Goal: Information Seeking & Learning: Learn about a topic

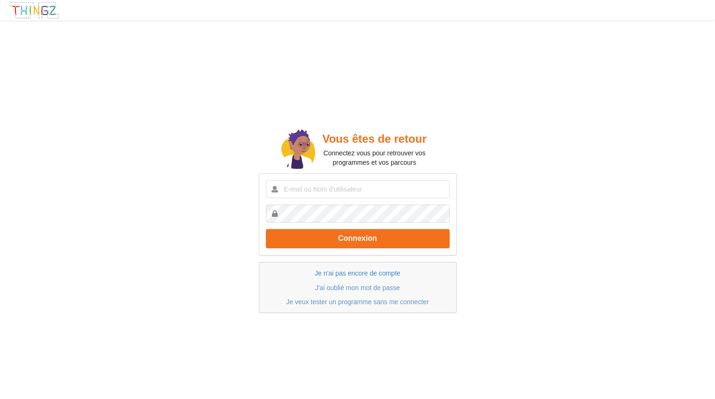
click at [387, 274] on link "Je n'ai pas encore de compte" at bounding box center [357, 273] width 85 height 8
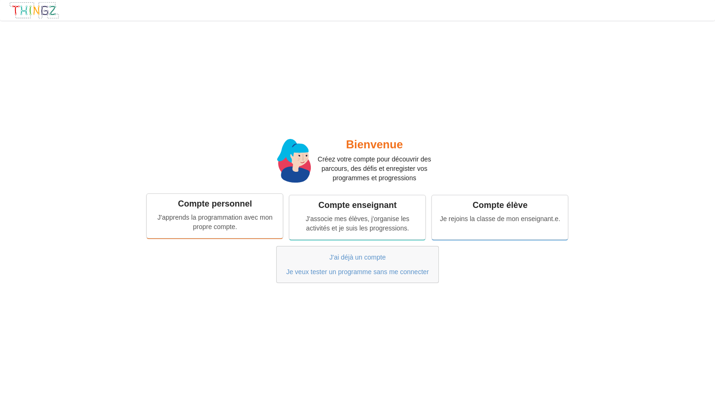
click at [233, 237] on div "Compte personnel J'apprends la programmation avec mon propre compte." at bounding box center [215, 216] width 136 height 44
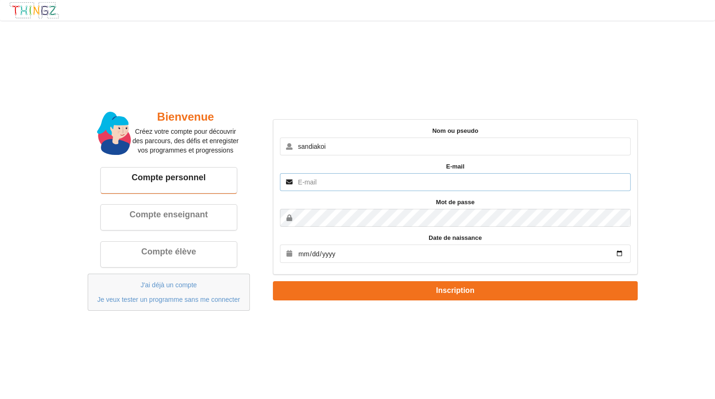
click at [365, 186] on input "text" at bounding box center [455, 182] width 351 height 18
click at [401, 148] on input "sandiakoi" at bounding box center [455, 146] width 351 height 18
type input "sandiakou"
click at [391, 186] on input "text" at bounding box center [455, 182] width 351 height 18
type input "[EMAIL_ADDRESS][DOMAIN_NAME]"
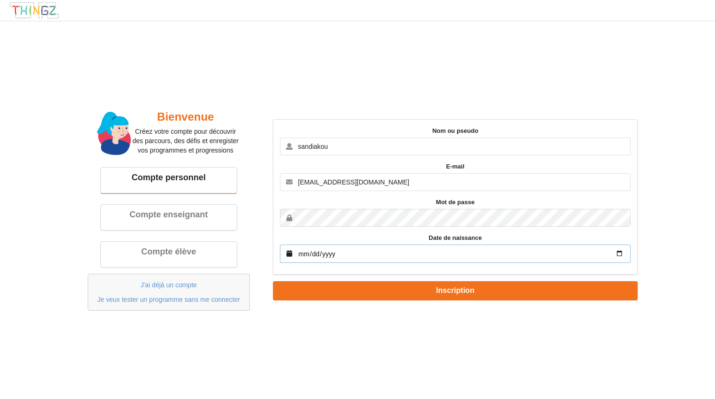
click at [484, 260] on input "date" at bounding box center [455, 253] width 351 height 18
type input "2008-04-22"
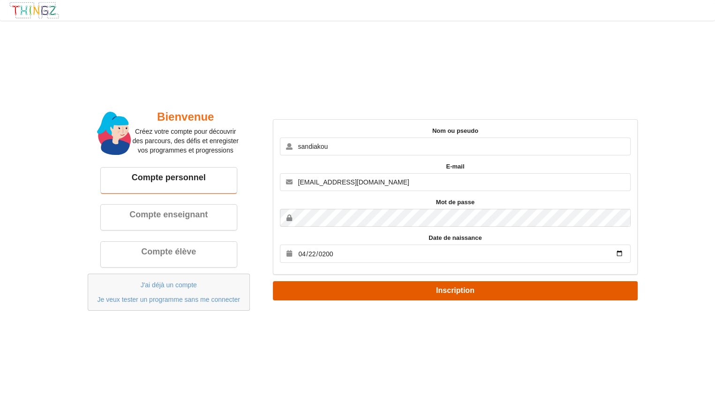
click at [476, 292] on button "Inscription" at bounding box center [455, 290] width 365 height 19
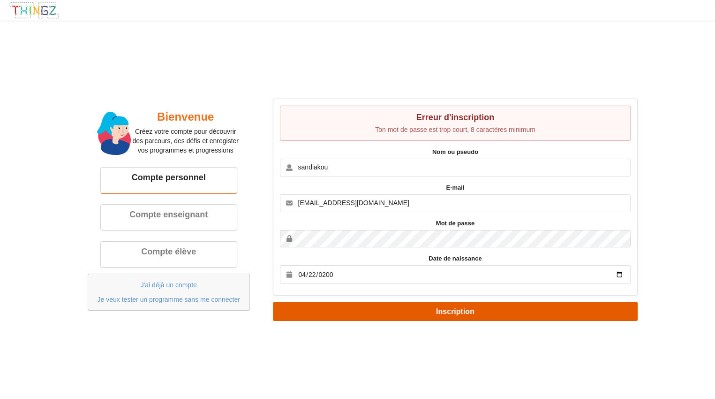
click at [517, 313] on button "Inscription" at bounding box center [455, 311] width 365 height 19
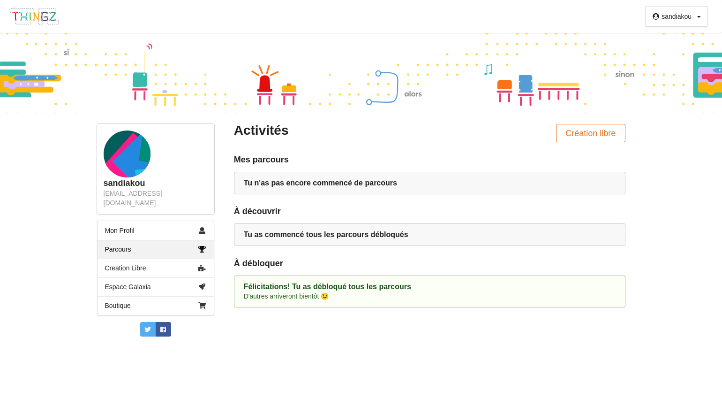
click at [115, 243] on link "Parcours" at bounding box center [156, 249] width 116 height 19
click at [574, 186] on div "Tu n'as pas encore commencé de parcours" at bounding box center [430, 182] width 372 height 9
click at [586, 188] on div "Tu n'as pas encore commencé de parcours" at bounding box center [430, 182] width 372 height 9
click at [118, 223] on link "Mon Profil" at bounding box center [156, 230] width 116 height 19
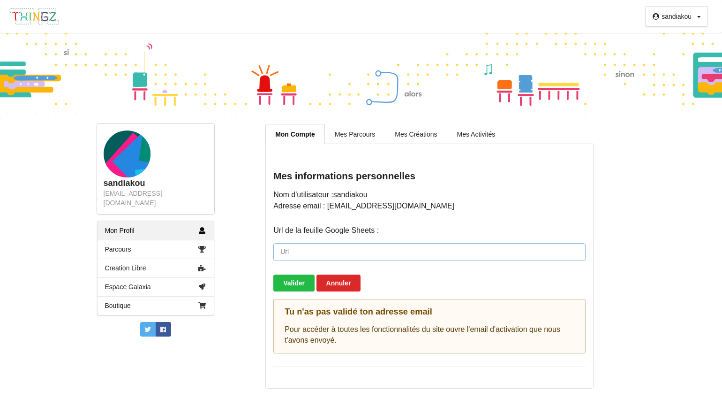
click at [583, 257] on input "url" at bounding box center [429, 252] width 312 height 18
click at [125, 240] on link "Parcours" at bounding box center [156, 249] width 116 height 19
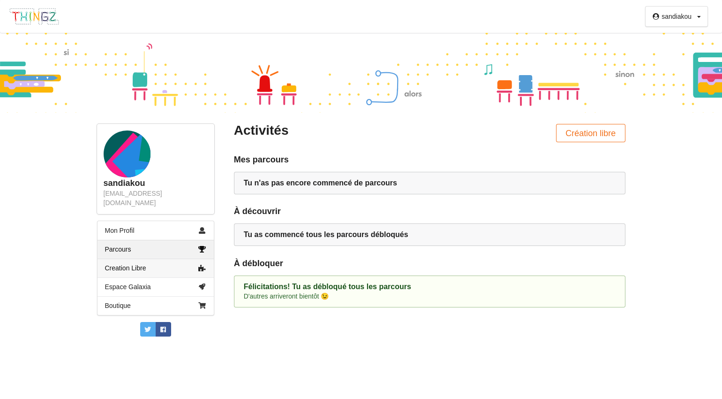
click at [124, 258] on link "Creation Libre" at bounding box center [156, 267] width 116 height 19
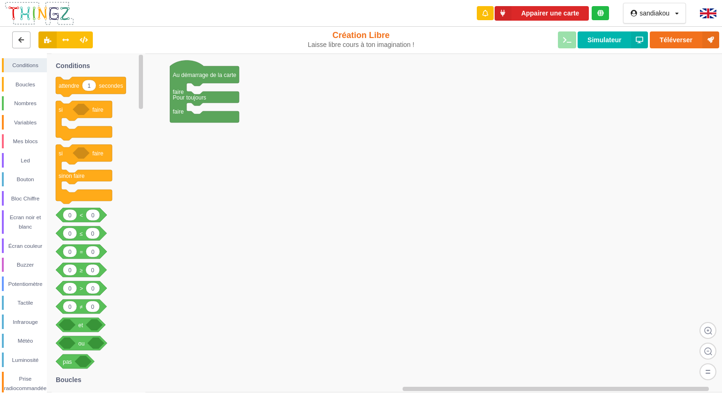
click at [21, 40] on icon at bounding box center [21, 40] width 8 height 6
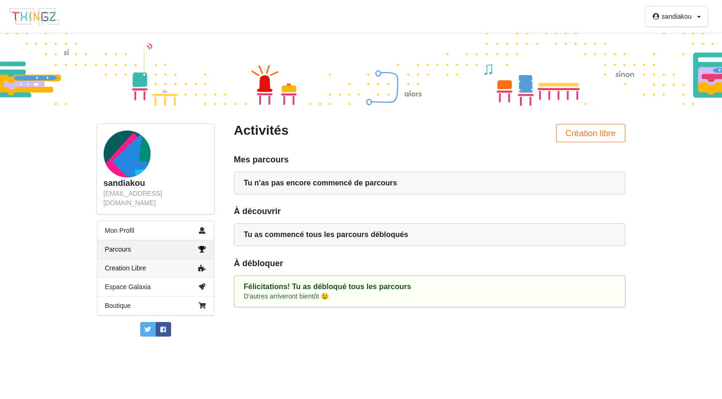
click at [121, 261] on link "Creation Libre" at bounding box center [156, 267] width 116 height 19
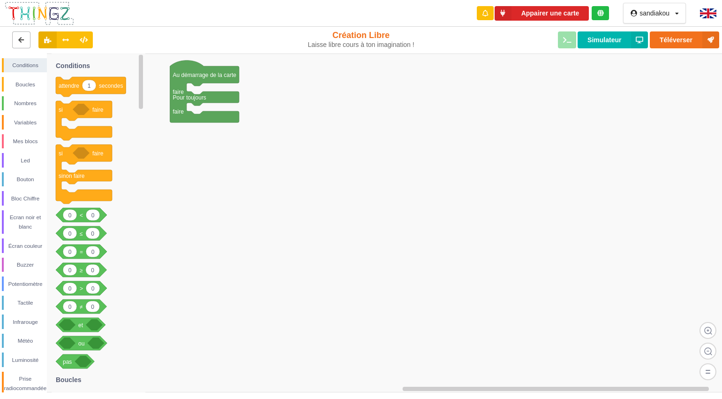
click at [21, 39] on icon at bounding box center [21, 40] width 8 height 6
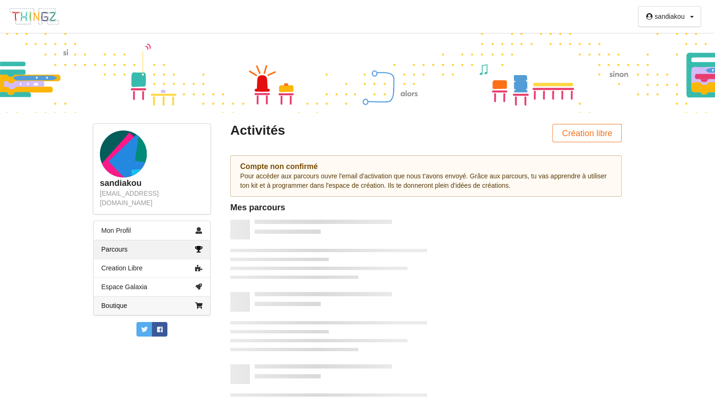
click at [116, 296] on link "Boutique" at bounding box center [152, 305] width 116 height 19
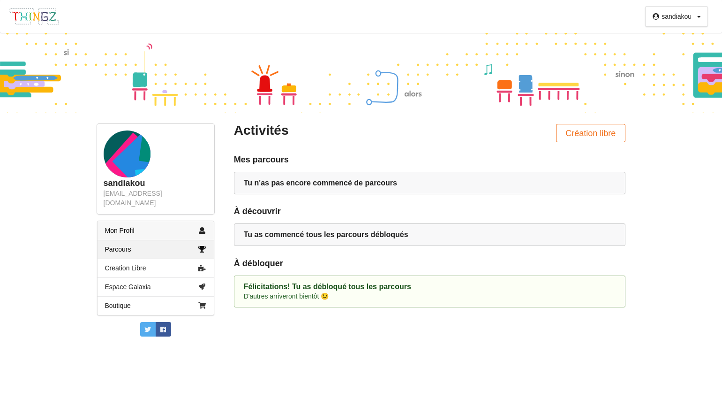
click at [120, 221] on link "Mon Profil" at bounding box center [156, 230] width 116 height 19
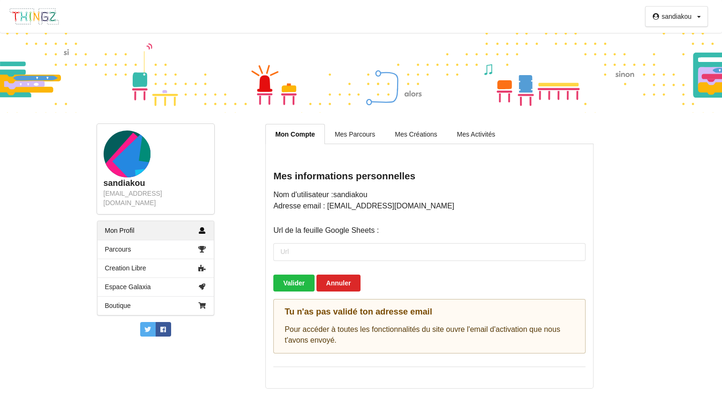
click at [295, 316] on div "Tu n'as pas validé ton adresse email" at bounding box center [430, 311] width 290 height 11
click at [575, 318] on div "Tu n'as pas validé ton adresse email Pour accéder à toutes les fonctionnalités …" at bounding box center [429, 326] width 312 height 55
click at [576, 318] on div "Tu n'as pas validé ton adresse email Pour accéder à toutes les fonctionnalités …" at bounding box center [429, 326] width 312 height 55
click at [287, 253] on input "url" at bounding box center [429, 252] width 312 height 18
click at [289, 287] on button "Valider" at bounding box center [293, 282] width 41 height 17
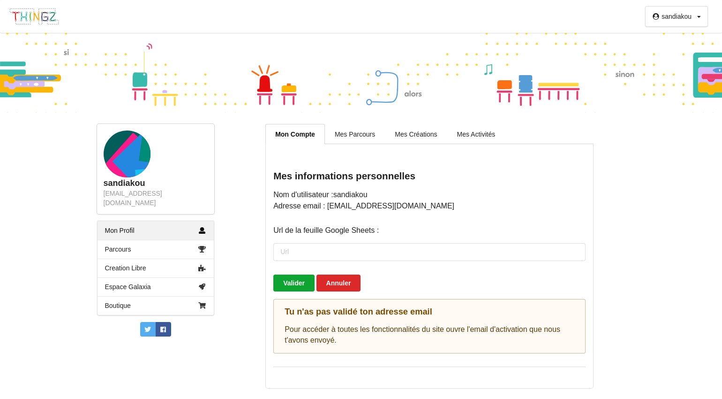
click at [288, 288] on button "Valider" at bounding box center [293, 282] width 41 height 17
click at [287, 251] on input "url" at bounding box center [429, 252] width 312 height 18
click at [348, 288] on button "Annuler" at bounding box center [339, 282] width 45 height 17
click at [343, 289] on button "Annuler" at bounding box center [339, 282] width 45 height 17
click at [345, 281] on button "Annuler" at bounding box center [339, 282] width 45 height 17
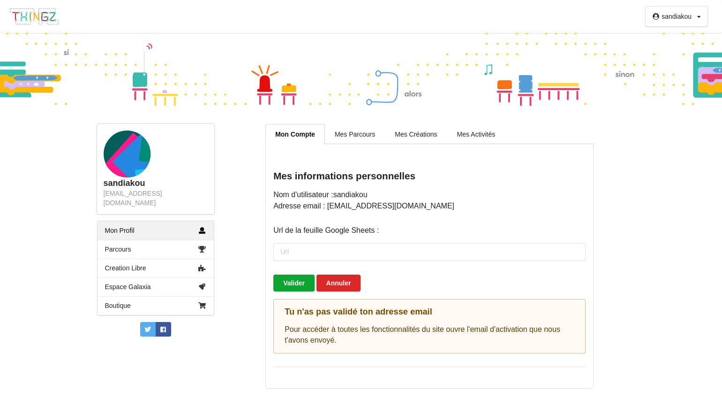
click at [303, 286] on button "Valider" at bounding box center [293, 282] width 41 height 17
click at [360, 126] on link "Mes Parcours" at bounding box center [355, 134] width 60 height 20
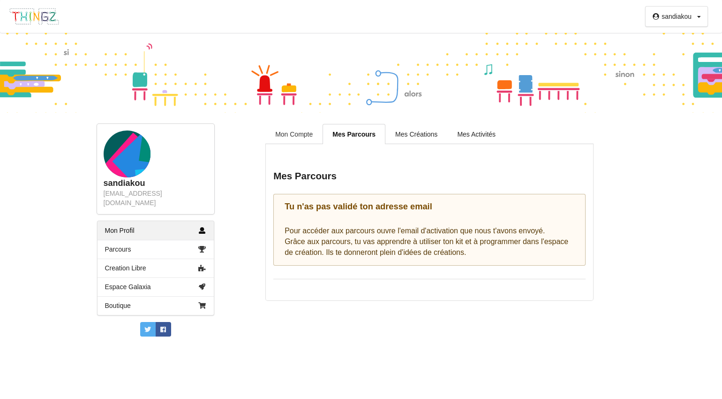
click at [283, 140] on link "Mon Compte" at bounding box center [293, 134] width 57 height 20
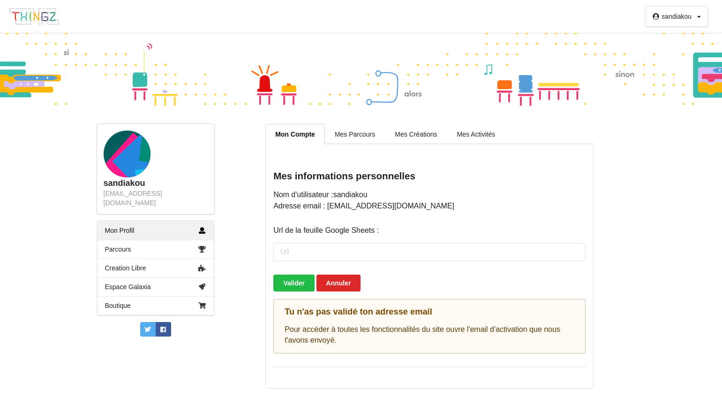
click at [667, 19] on div "sandiakou" at bounding box center [677, 16] width 30 height 7
click at [681, 51] on div "Déconnexion" at bounding box center [673, 52] width 53 height 17
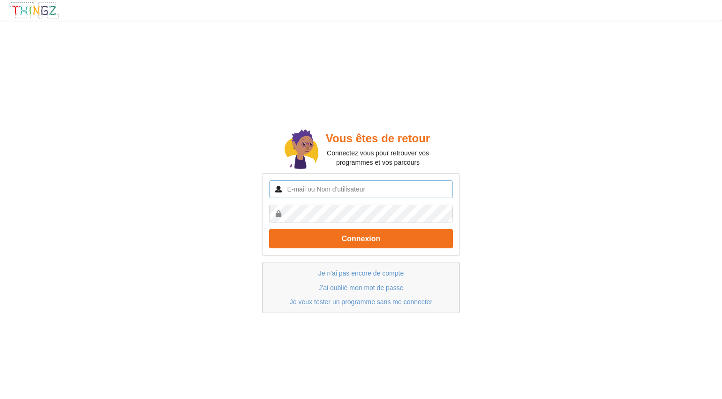
type input "sandiakou"
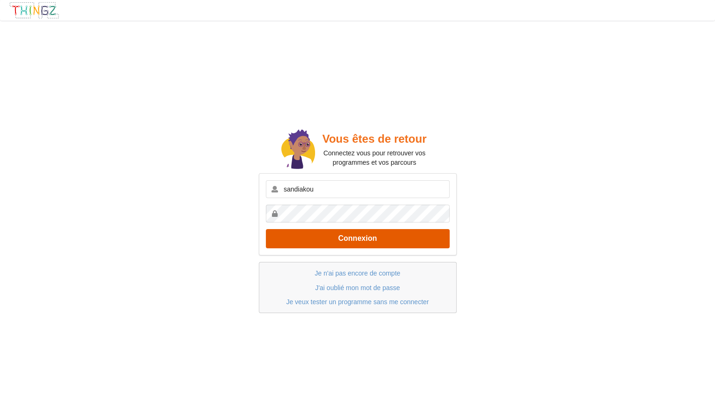
click at [439, 242] on button "Connexion" at bounding box center [358, 238] width 184 height 19
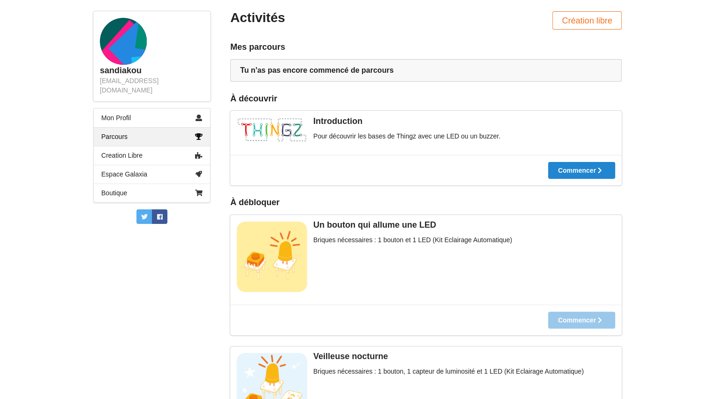
scroll to position [116, 0]
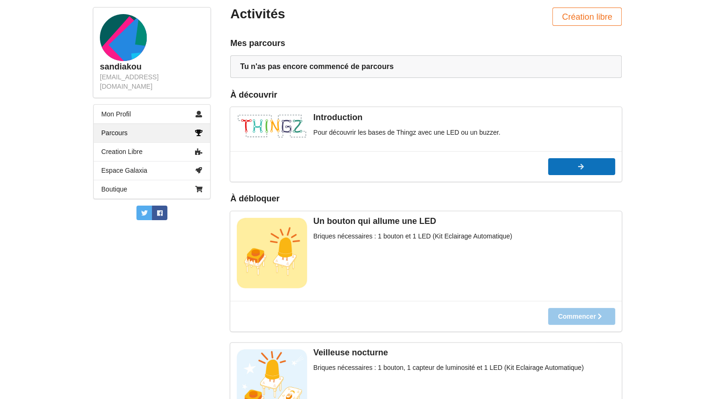
click at [491, 165] on div "Commencer" at bounding box center [467, 166] width 47 height 7
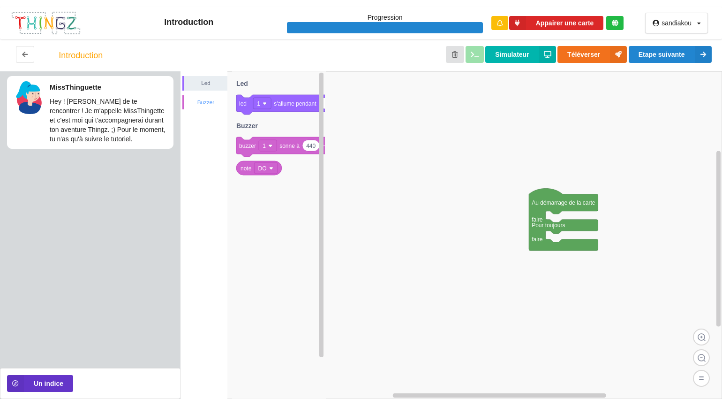
click at [206, 99] on div "Buzzer" at bounding box center [205, 102] width 43 height 9
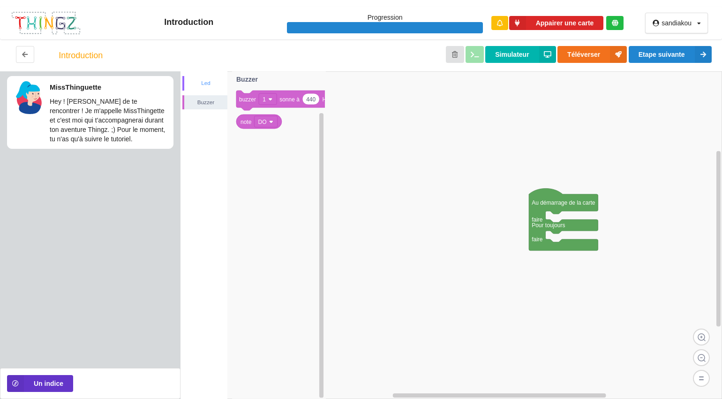
click at [202, 83] on div "Led" at bounding box center [205, 82] width 43 height 9
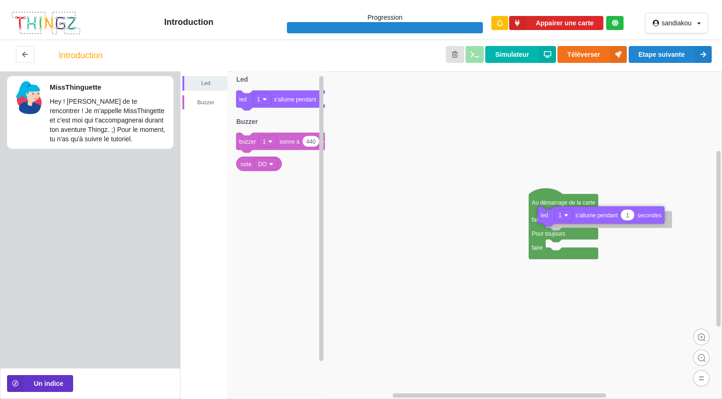
drag, startPoint x: 278, startPoint y: 96, endPoint x: 580, endPoint y: 212, distance: 323.0
click at [580, 212] on div "Led Buzzer Au démarrage de la carte faire Pour toujours faire 1 led 1 s'allume …" at bounding box center [452, 234] width 542 height 327
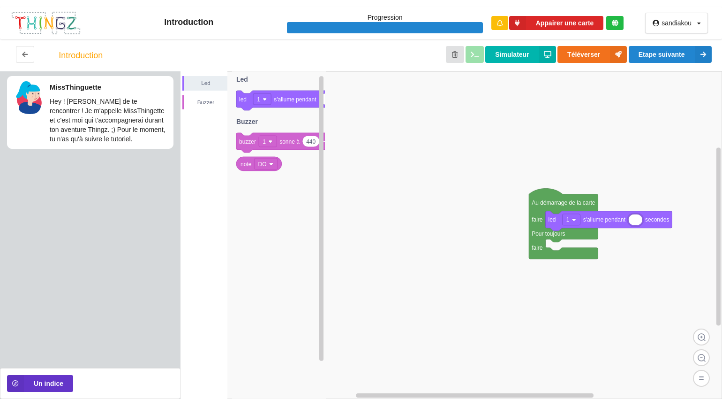
type input "5"
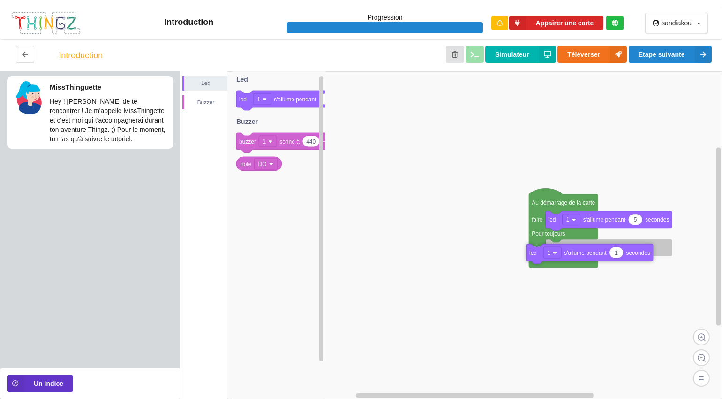
drag, startPoint x: 274, startPoint y: 101, endPoint x: 565, endPoint y: 254, distance: 328.3
click at [565, 254] on div "Led Buzzer Au démarrage de la carte faire Pour toujours faire 5 led 1 s'allume …" at bounding box center [452, 234] width 542 height 327
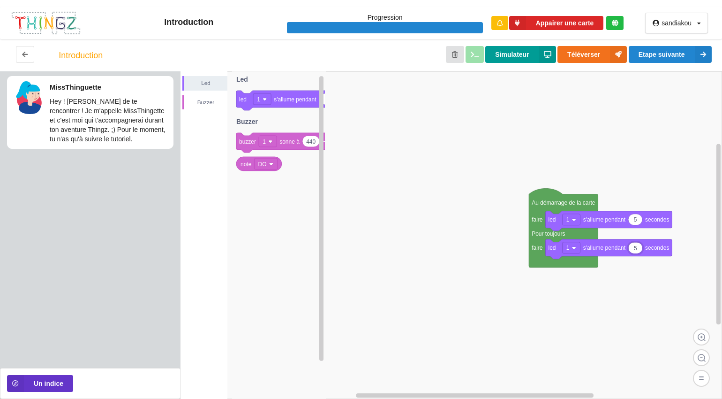
type input "5"
click at [511, 52] on button "Simulateur" at bounding box center [520, 54] width 70 height 17
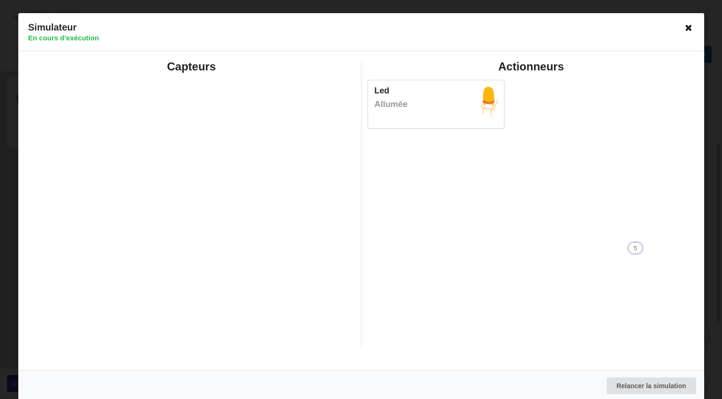
click at [685, 30] on icon at bounding box center [688, 27] width 15 height 15
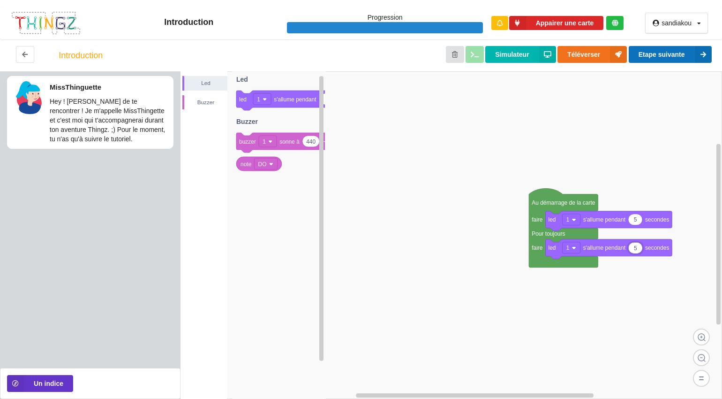
click at [678, 54] on button "Etape suivante" at bounding box center [670, 54] width 83 height 17
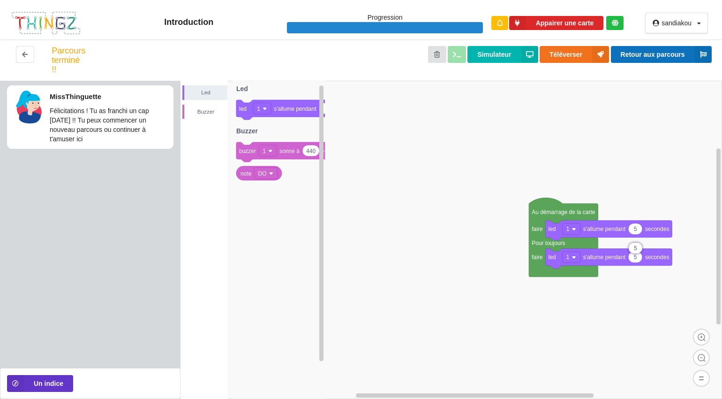
click at [678, 54] on button "Retour aux parcours" at bounding box center [661, 54] width 101 height 17
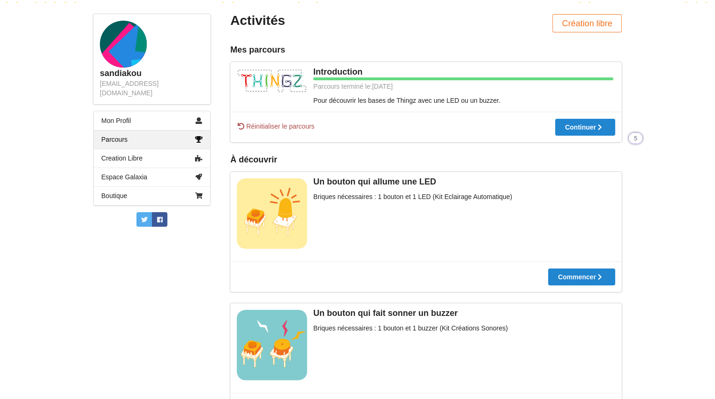
scroll to position [113, 0]
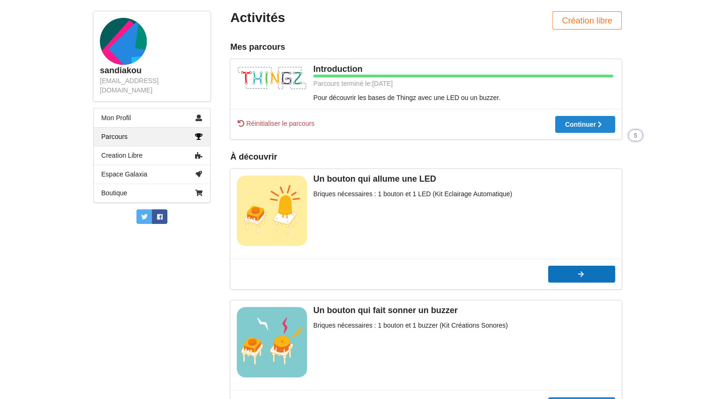
click at [585, 275] on div at bounding box center [581, 274] width 67 height 7
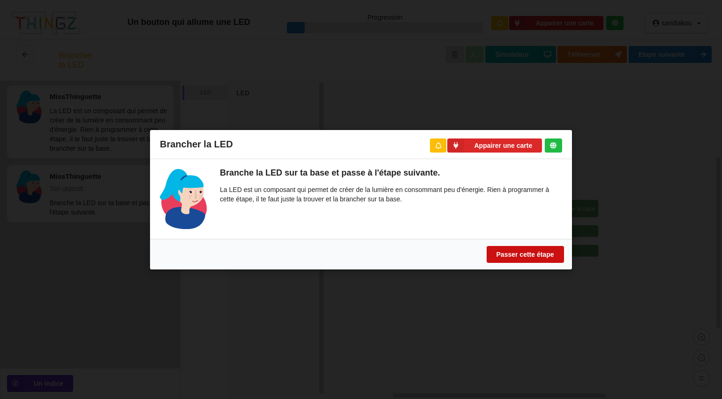
click at [508, 255] on button "Passer cette étape" at bounding box center [525, 253] width 77 height 17
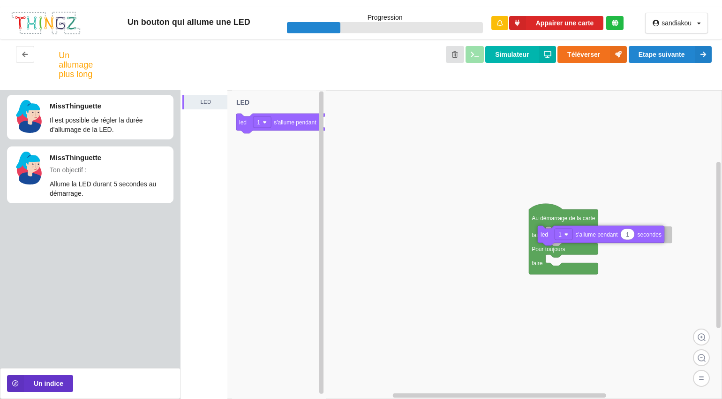
drag, startPoint x: 277, startPoint y: 125, endPoint x: 579, endPoint y: 237, distance: 321.7
click at [579, 237] on div "LED Au démarrage de la carte faire Pour toujours faire 1 led 1 s'allume pendant…" at bounding box center [452, 244] width 542 height 309
type input "5"
click at [668, 57] on button "Etape suivante" at bounding box center [670, 54] width 83 height 17
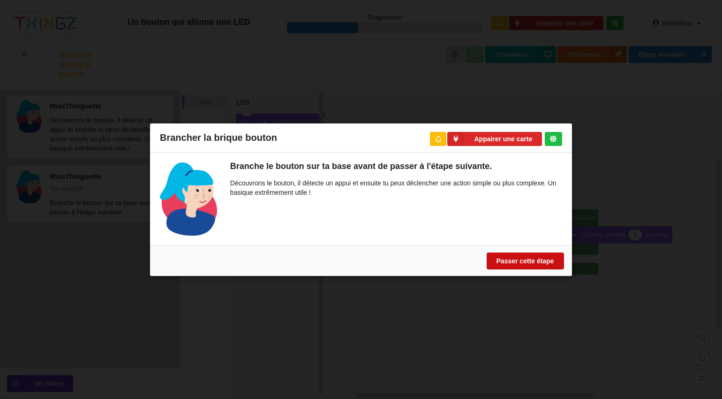
click at [538, 261] on button "Passer cette étape" at bounding box center [525, 260] width 77 height 17
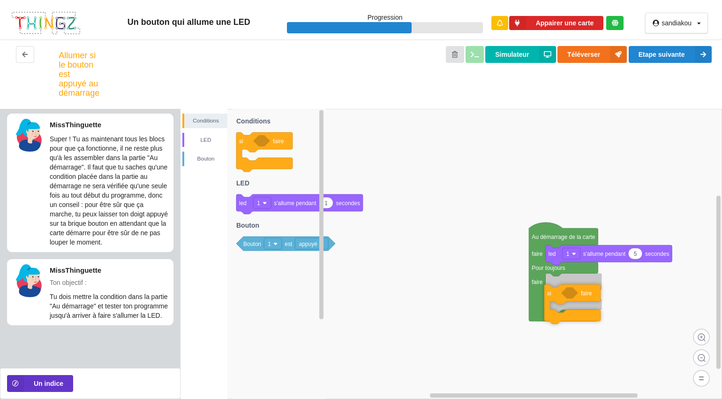
drag, startPoint x: 277, startPoint y: 112, endPoint x: 585, endPoint y: 264, distance: 343.5
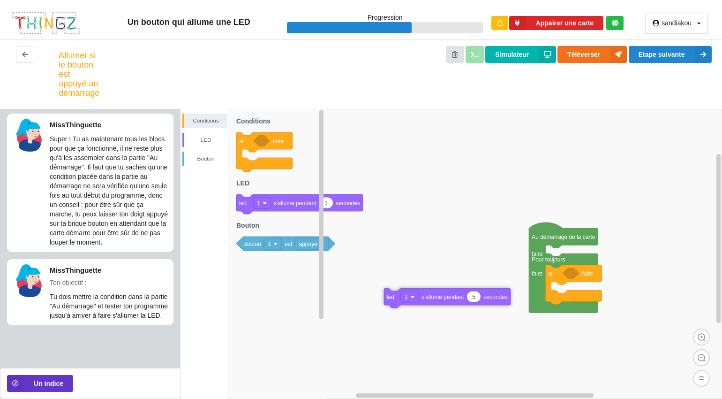
drag, startPoint x: 554, startPoint y: 257, endPoint x: 393, endPoint y: 300, distance: 167.4
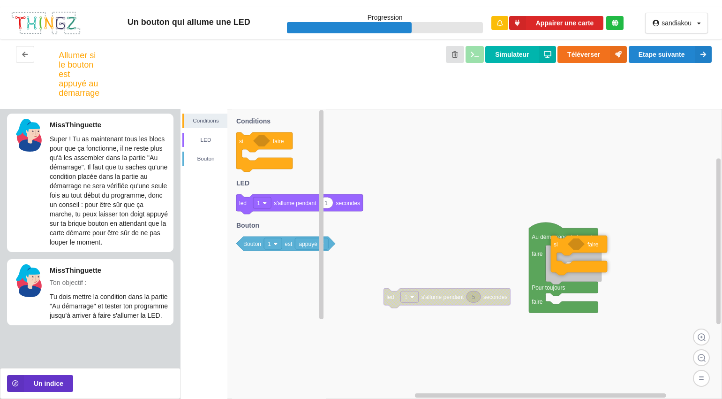
drag, startPoint x: 556, startPoint y: 277, endPoint x: 561, endPoint y: 249, distance: 28.7
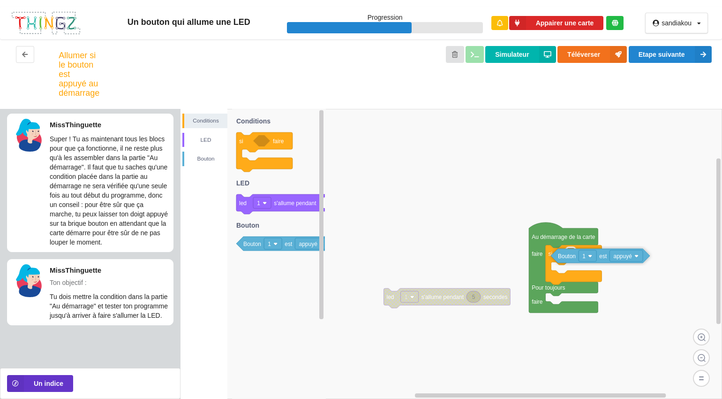
drag, startPoint x: 285, startPoint y: 247, endPoint x: 600, endPoint y: 259, distance: 314.9
click at [600, 259] on div "Conditions LED [PERSON_NAME] 5 led 1 s'allume pendant secondes Au démarrage de …" at bounding box center [452, 254] width 542 height 290
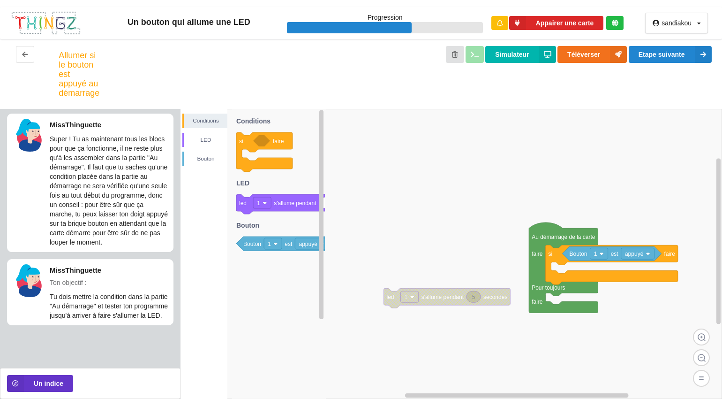
click at [473, 343] on rect at bounding box center [452, 254] width 542 height 290
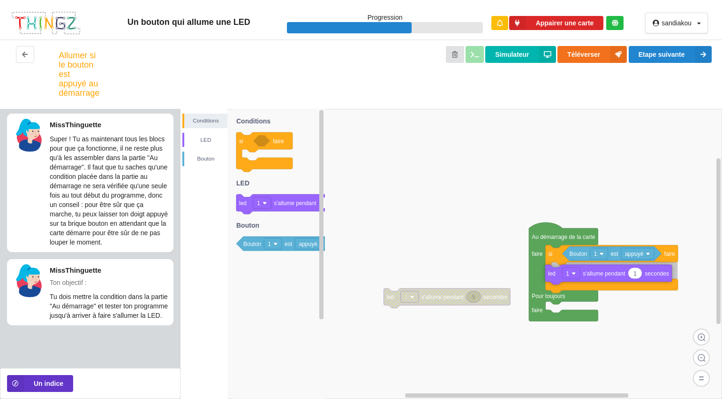
drag, startPoint x: 298, startPoint y: 201, endPoint x: 607, endPoint y: 272, distance: 317.0
click at [607, 272] on div "Conditions LED [PERSON_NAME] Au démarrage de la carte faire Pour toujours faire…" at bounding box center [452, 254] width 542 height 290
type input "5"
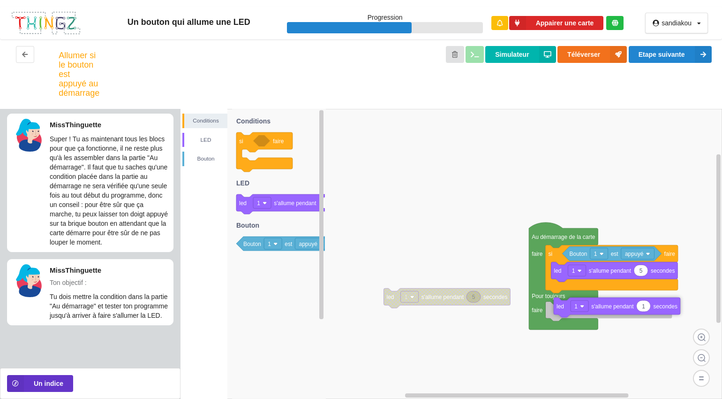
drag, startPoint x: 282, startPoint y: 205, endPoint x: 600, endPoint y: 309, distance: 333.8
click at [600, 309] on div "Conditions LED [PERSON_NAME] Au démarrage de la carte faire Pour toujours faire…" at bounding box center [452, 254] width 542 height 290
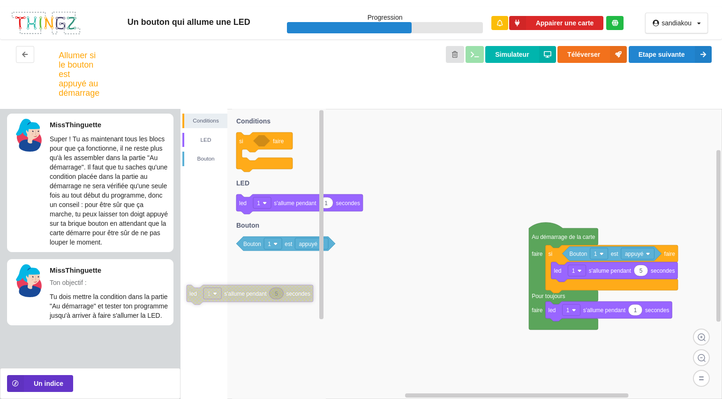
drag, startPoint x: 458, startPoint y: 296, endPoint x: 274, endPoint y: 292, distance: 183.9
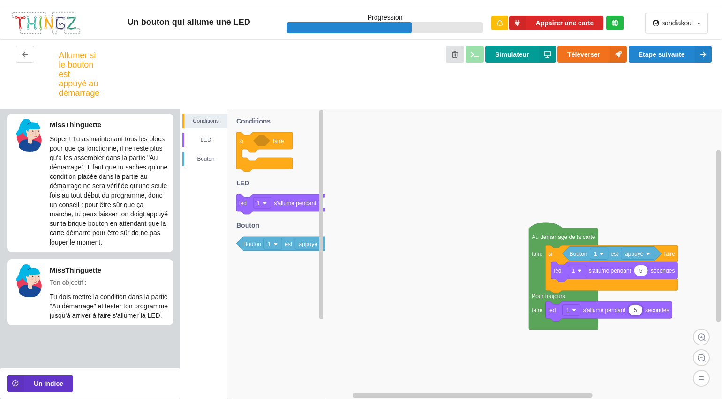
type input "5"
click at [535, 58] on button "Simulateur" at bounding box center [520, 54] width 70 height 17
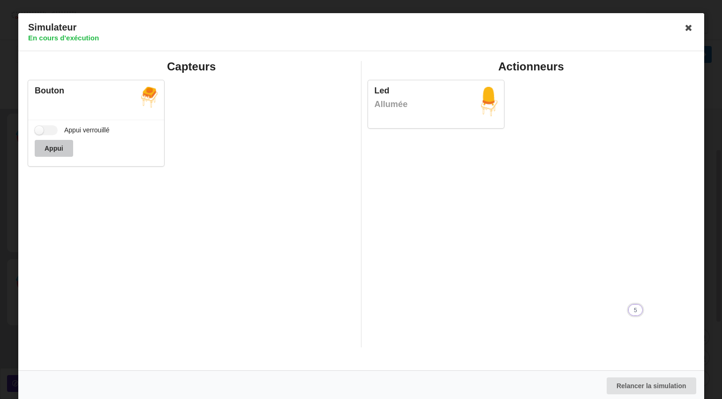
click at [54, 147] on button "Appui" at bounding box center [54, 148] width 38 height 17
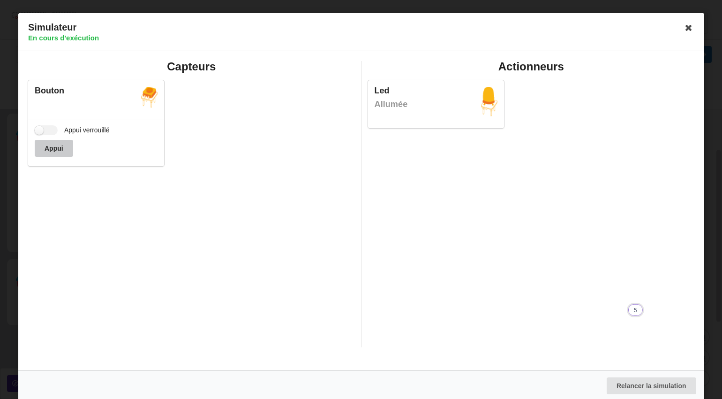
drag, startPoint x: 54, startPoint y: 147, endPoint x: 364, endPoint y: 98, distance: 313.9
click at [364, 98] on div "Capteurs Bouton Appui verrouillé Appui Actionneurs Led Allumée" at bounding box center [362, 203] width 680 height 299
click at [685, 26] on icon at bounding box center [688, 27] width 15 height 15
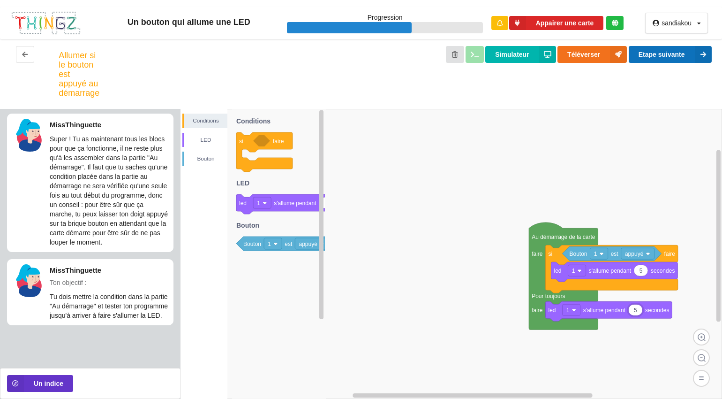
click at [646, 52] on button "Etape suivante" at bounding box center [670, 54] width 83 height 17
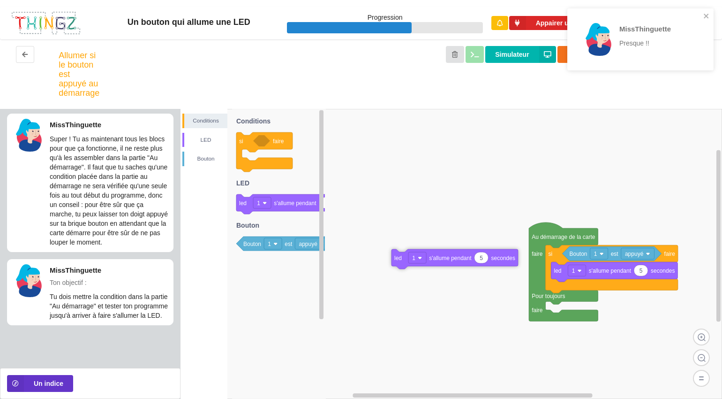
drag, startPoint x: 593, startPoint y: 310, endPoint x: 424, endPoint y: 251, distance: 178.6
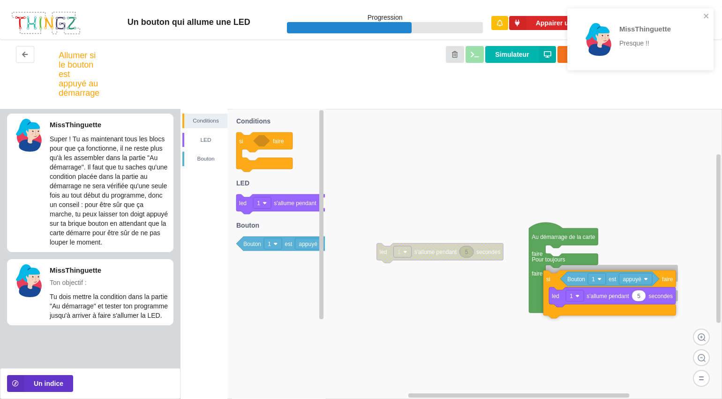
drag, startPoint x: 566, startPoint y: 285, endPoint x: 564, endPoint y: 310, distance: 25.9
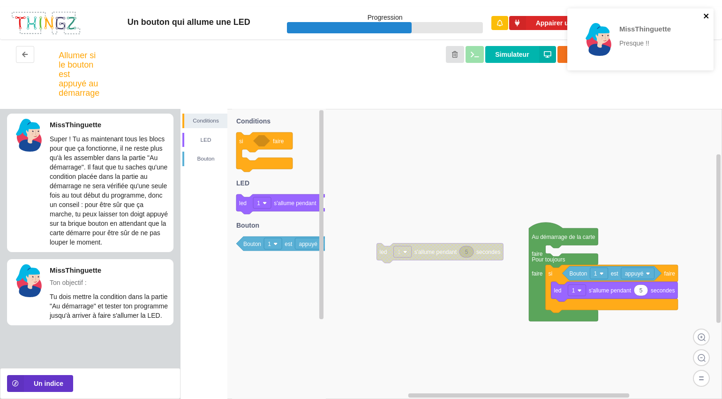
click at [707, 18] on icon "close" at bounding box center [706, 16] width 7 height 8
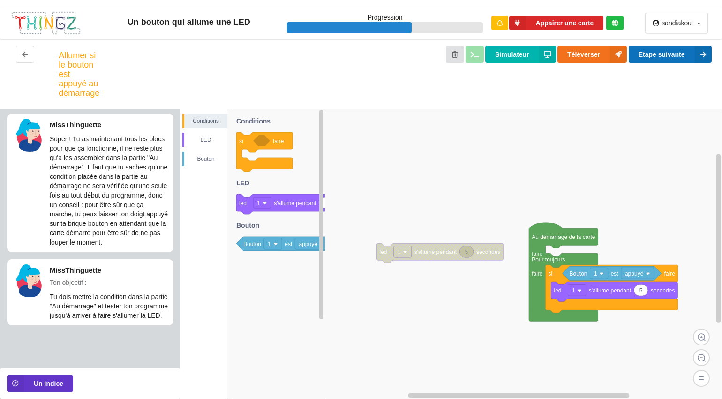
click at [698, 56] on icon at bounding box center [703, 54] width 17 height 17
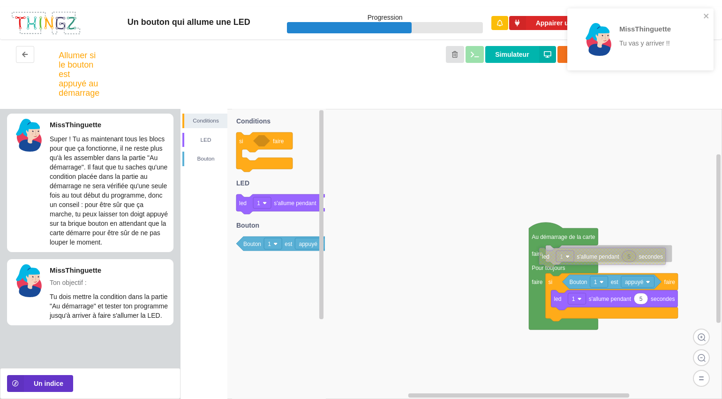
drag, startPoint x: 492, startPoint y: 255, endPoint x: 655, endPoint y: 259, distance: 162.8
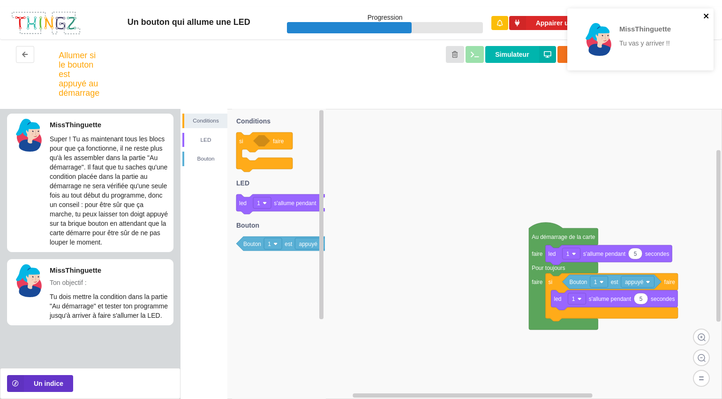
click at [705, 13] on icon "close" at bounding box center [706, 16] width 7 height 8
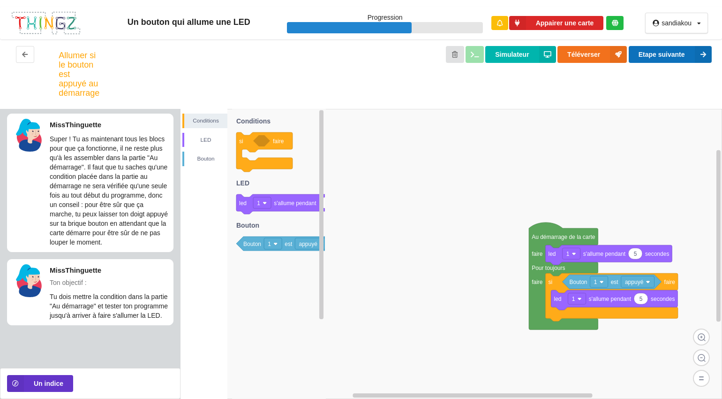
click at [690, 57] on button "Etape suivante" at bounding box center [670, 54] width 83 height 17
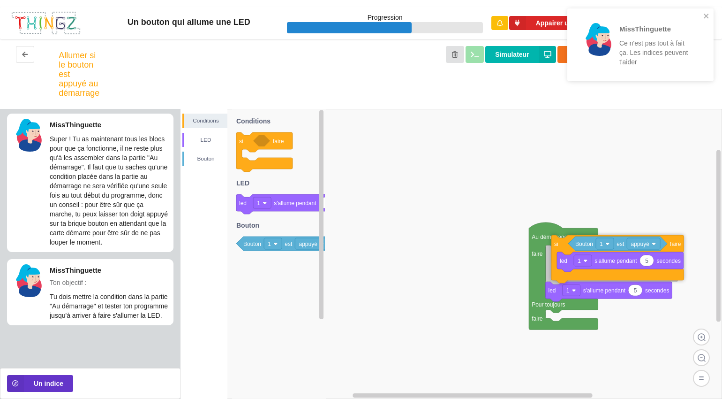
drag, startPoint x: 560, startPoint y: 288, endPoint x: 567, endPoint y: 250, distance: 38.0
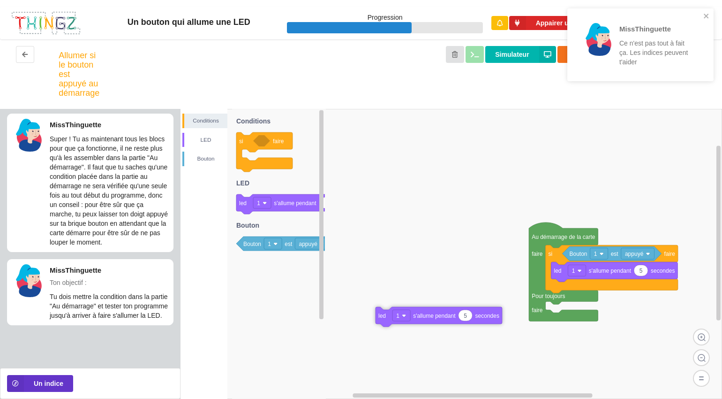
drag, startPoint x: 587, startPoint y: 301, endPoint x: 408, endPoint y: 321, distance: 179.8
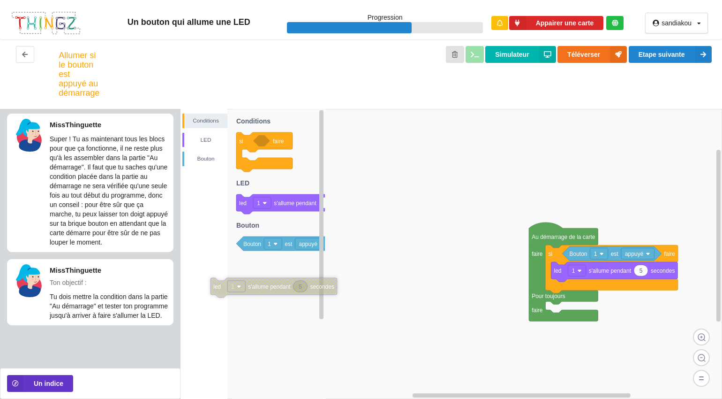
drag, startPoint x: 415, startPoint y: 320, endPoint x: 258, endPoint y: 288, distance: 159.5
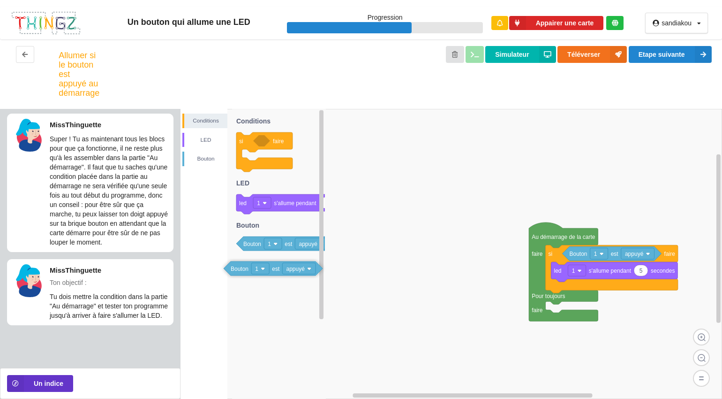
drag, startPoint x: 259, startPoint y: 249, endPoint x: 248, endPoint y: 274, distance: 27.1
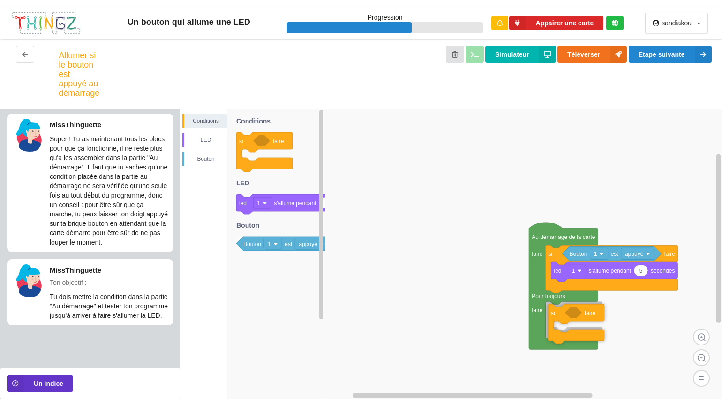
drag, startPoint x: 240, startPoint y: 165, endPoint x: 552, endPoint y: 337, distance: 356.0
click at [552, 337] on div "Conditions LED [PERSON_NAME] Au démarrage de la carte faire Pour toujours faire…" at bounding box center [452, 254] width 542 height 290
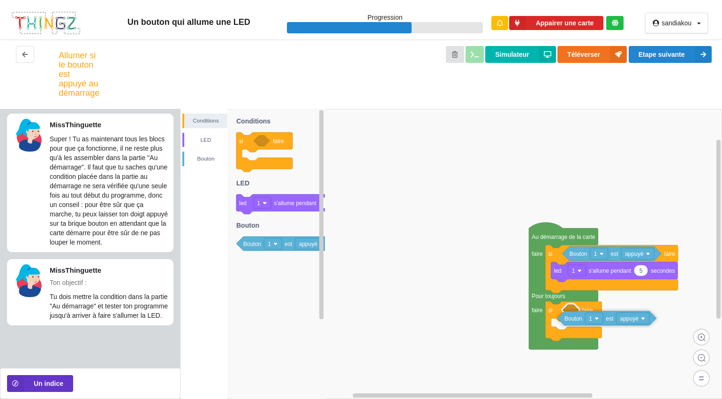
drag, startPoint x: 293, startPoint y: 246, endPoint x: 614, endPoint y: 320, distance: 329.8
click at [614, 320] on div "Conditions LED [PERSON_NAME] Au démarrage de la carte faire Pour toujours faire…" at bounding box center [452, 254] width 542 height 290
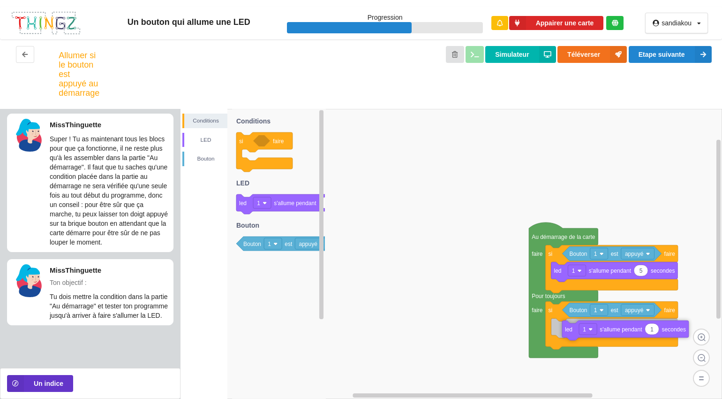
drag, startPoint x: 278, startPoint y: 206, endPoint x: 604, endPoint y: 332, distance: 349.5
click at [604, 332] on div "Conditions LED [PERSON_NAME] Au démarrage de la carte faire Pour toujours faire…" at bounding box center [452, 254] width 542 height 290
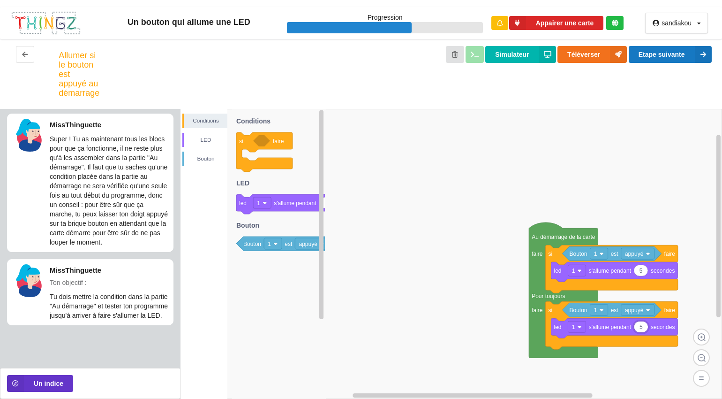
type input "5"
click at [664, 48] on button "Etape suivante" at bounding box center [670, 54] width 83 height 17
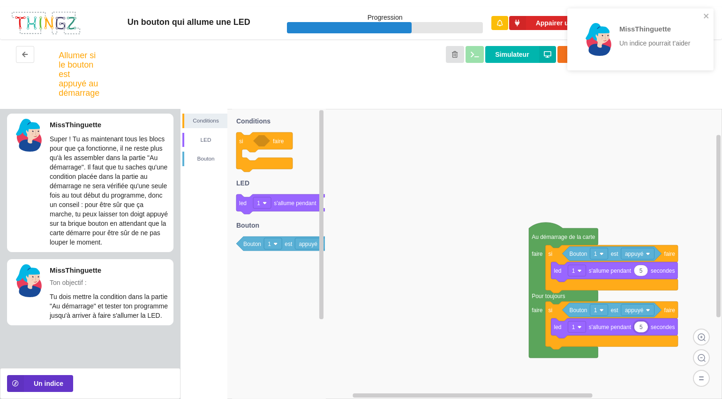
click at [68, 300] on p "Tu dois mettre la condition dans la partie "Au démarrage" et tester ton program…" at bounding box center [109, 306] width 119 height 28
click at [72, 88] on div "Allumer si le bouton est appuyé au démarrage" at bounding box center [79, 74] width 41 height 47
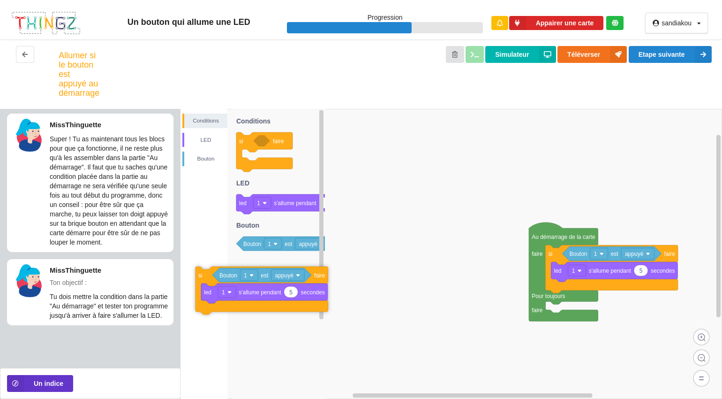
drag, startPoint x: 564, startPoint y: 312, endPoint x: 214, endPoint y: 278, distance: 351.6
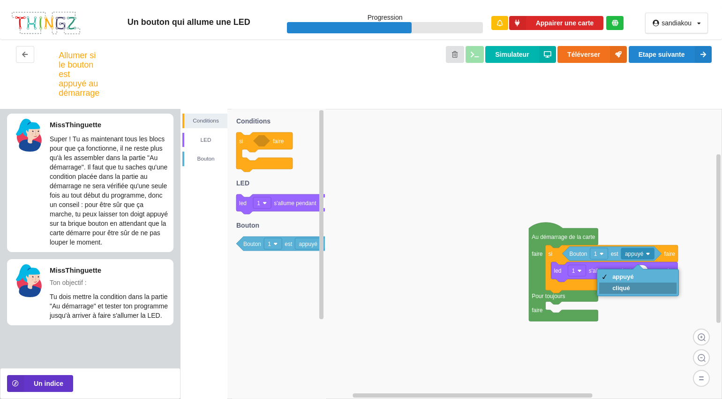
click at [635, 291] on div "cliqué" at bounding box center [637, 287] width 77 height 11
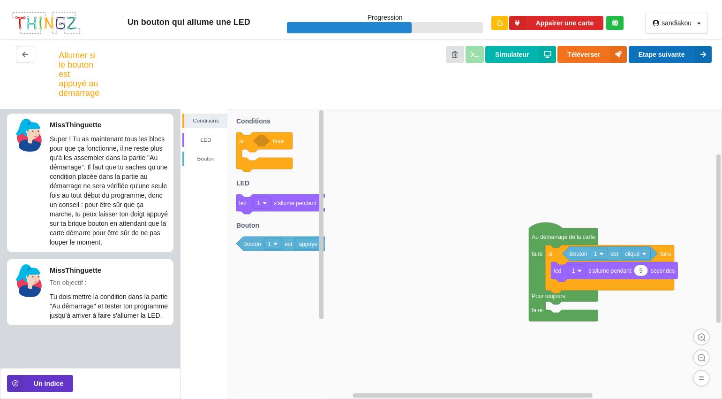
click at [664, 58] on button "Etape suivante" at bounding box center [670, 54] width 83 height 17
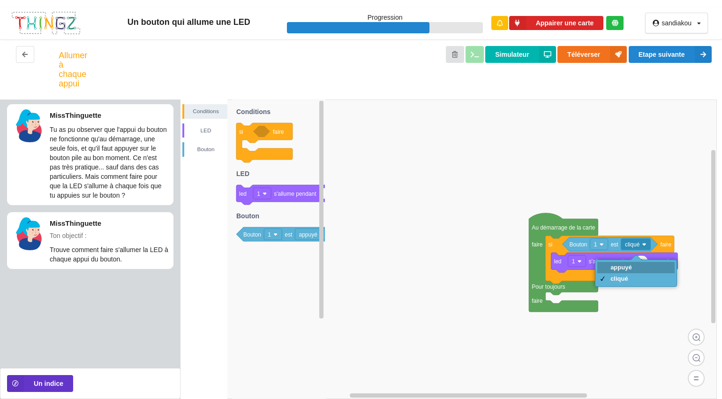
click at [615, 267] on div "appuyé" at bounding box center [622, 267] width 22 height 7
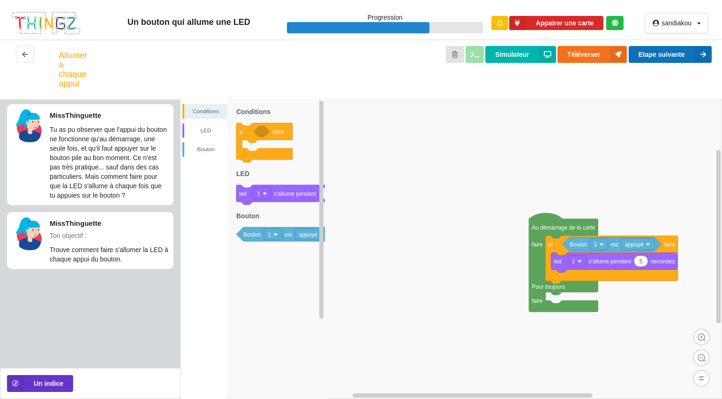
click at [663, 51] on button "Etape suivante" at bounding box center [670, 54] width 83 height 17
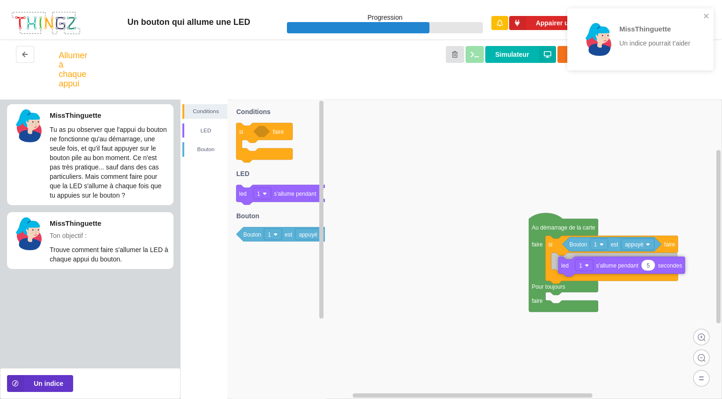
drag, startPoint x: 554, startPoint y: 255, endPoint x: 561, endPoint y: 259, distance: 8.6
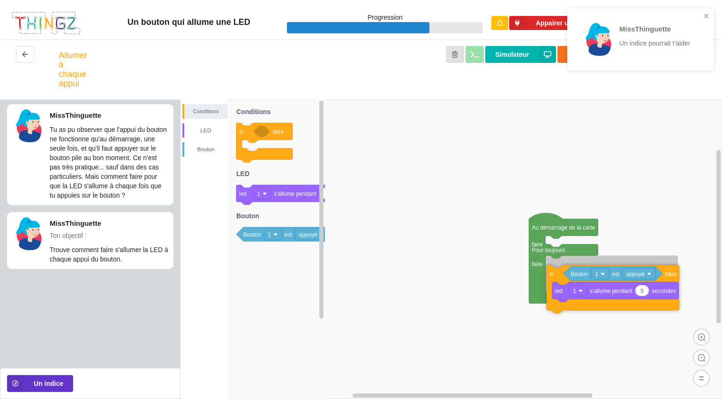
drag, startPoint x: 559, startPoint y: 243, endPoint x: 560, endPoint y: 272, distance: 29.6
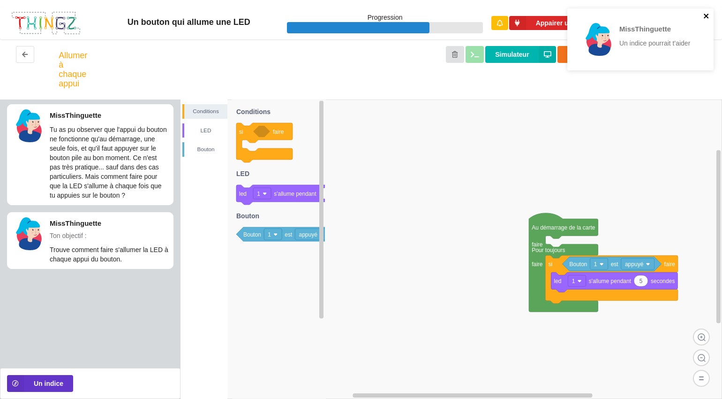
click at [706, 15] on icon "close" at bounding box center [706, 16] width 7 height 8
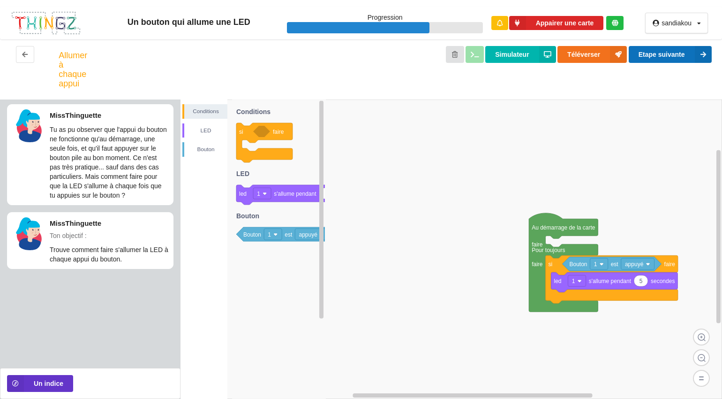
click at [667, 58] on button "Etape suivante" at bounding box center [670, 54] width 83 height 17
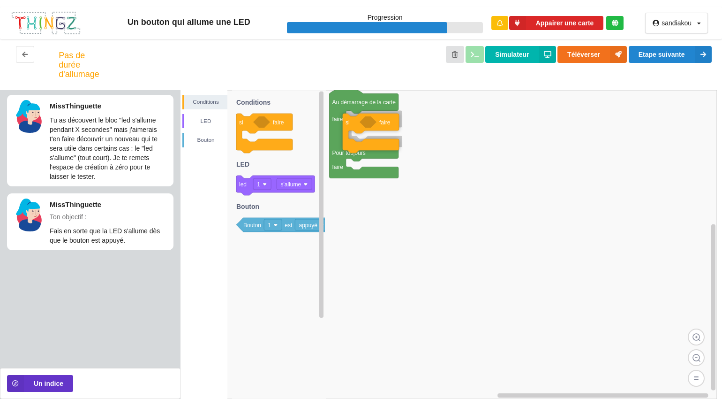
drag, startPoint x: 274, startPoint y: 129, endPoint x: 381, endPoint y: 128, distance: 106.9
click at [381, 128] on div "Conditions LED [PERSON_NAME] Au démarrage de la carte faire Pour toujours faire…" at bounding box center [452, 244] width 542 height 309
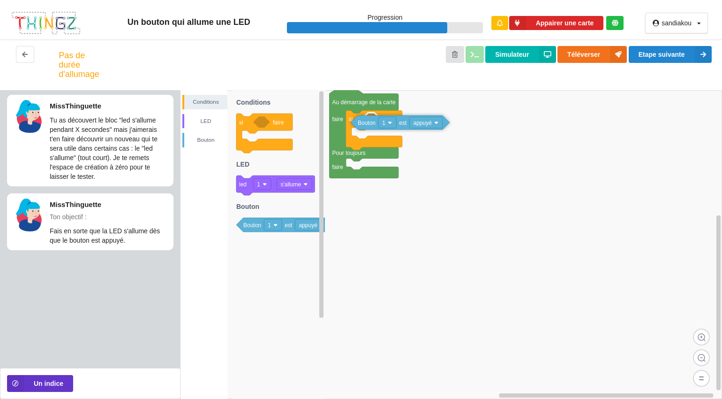
drag, startPoint x: 295, startPoint y: 230, endPoint x: 409, endPoint y: 128, distance: 153.4
click at [409, 128] on div "Conditions LED [PERSON_NAME] Au démarrage de la carte faire Pour toujours faire…" at bounding box center [452, 244] width 542 height 309
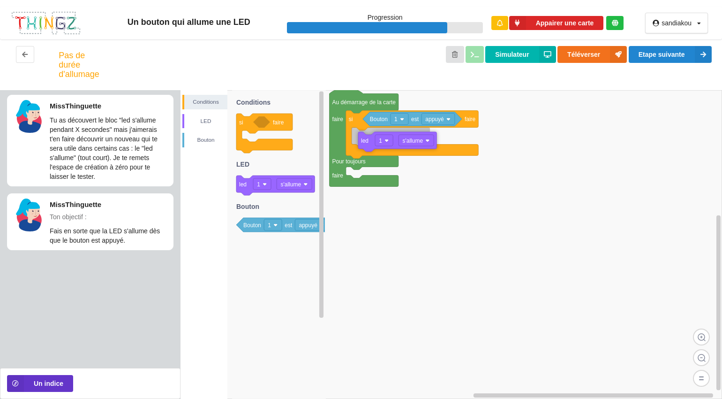
drag, startPoint x: 298, startPoint y: 187, endPoint x: 420, endPoint y: 143, distance: 129.5
click at [420, 143] on div "Conditions LED [PERSON_NAME] Au démarrage de la carte faire Pour toujours faire…" at bounding box center [452, 244] width 542 height 309
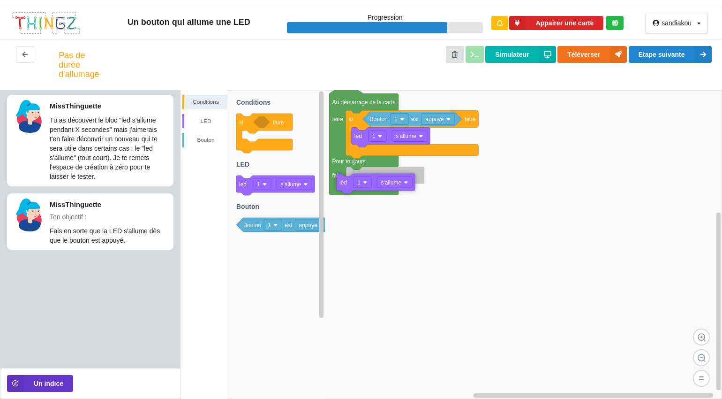
drag, startPoint x: 284, startPoint y: 191, endPoint x: 385, endPoint y: 188, distance: 100.4
click at [385, 188] on div "Conditions LED [PERSON_NAME] Au démarrage de la carte faire Pour toujours faire…" at bounding box center [452, 244] width 542 height 309
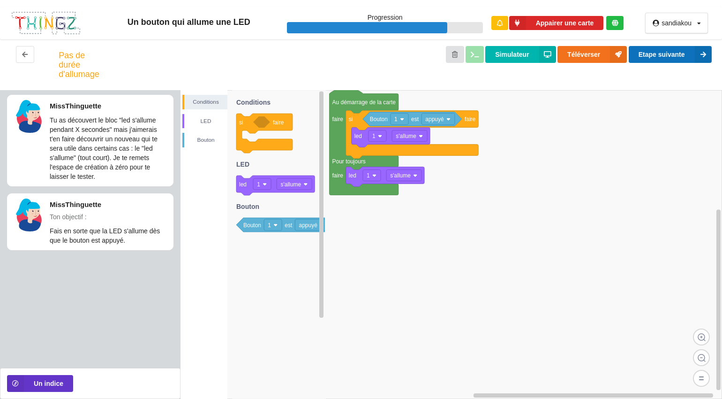
click at [655, 58] on button "Etape suivante" at bounding box center [670, 54] width 83 height 17
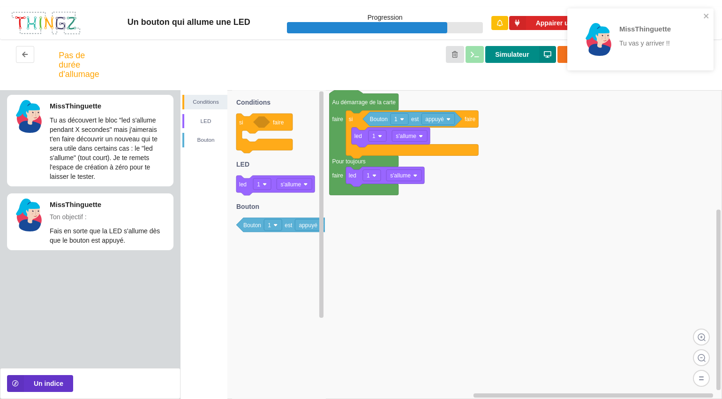
click at [534, 60] on button "Simulateur" at bounding box center [520, 54] width 70 height 17
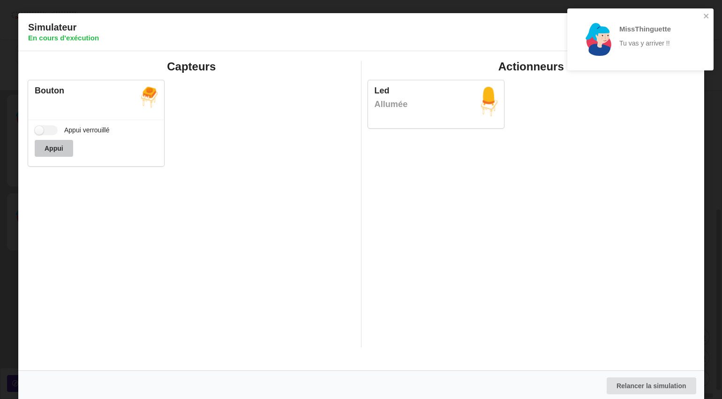
click at [56, 151] on button "Appui" at bounding box center [54, 148] width 38 height 17
click at [40, 136] on div "Appui verrouillé Appui" at bounding box center [96, 143] width 136 height 46
click at [703, 15] on icon "close" at bounding box center [706, 16] width 7 height 8
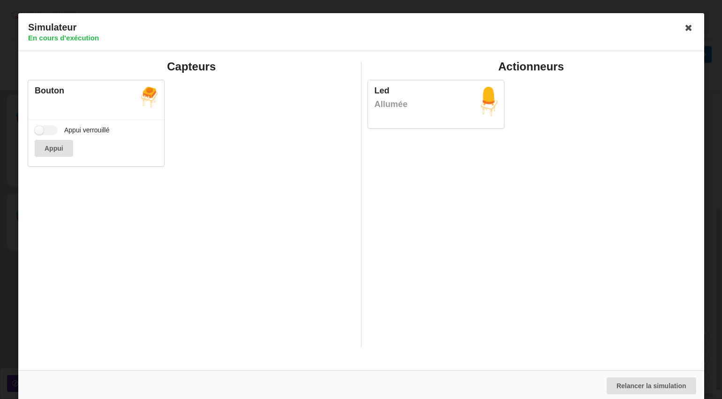
click at [687, 26] on icon at bounding box center [688, 27] width 15 height 15
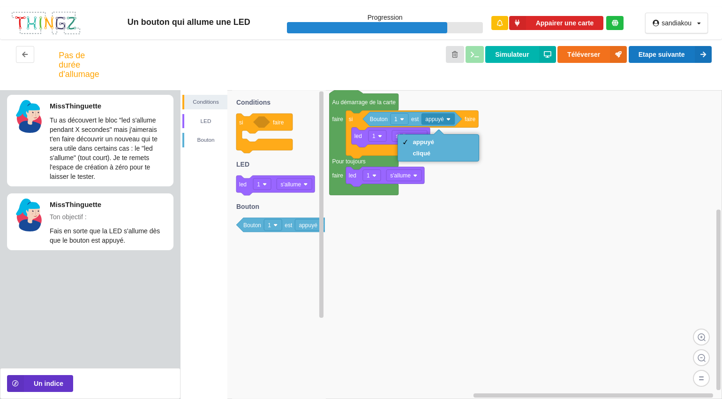
drag, startPoint x: 440, startPoint y: 154, endPoint x: 673, endPoint y: 54, distance: 254.0
click at [673, 54] on body "Un bouton qui allume une LED Progression Appairer une carte sandiakou Profil Dé…" at bounding box center [361, 199] width 722 height 399
click at [673, 54] on button "Etape suivante" at bounding box center [670, 54] width 83 height 17
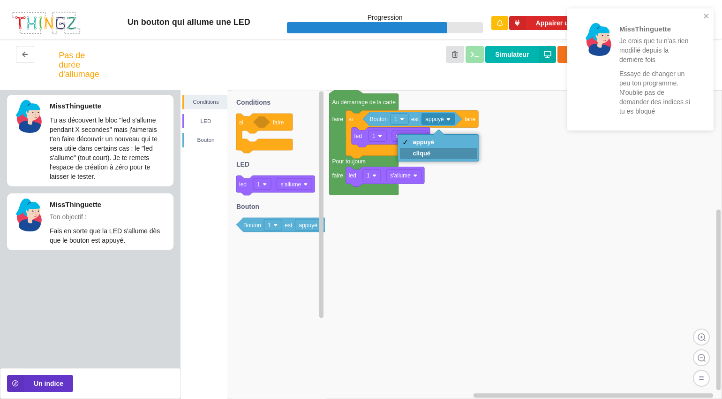
click at [456, 152] on div "cliqué" at bounding box center [438, 153] width 77 height 11
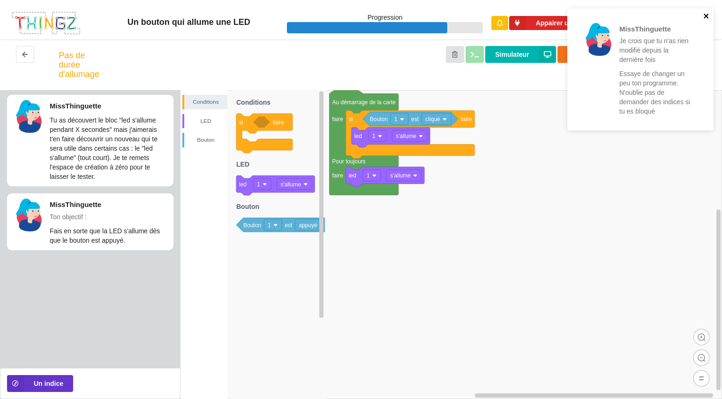
click at [707, 17] on icon "close" at bounding box center [706, 16] width 5 height 5
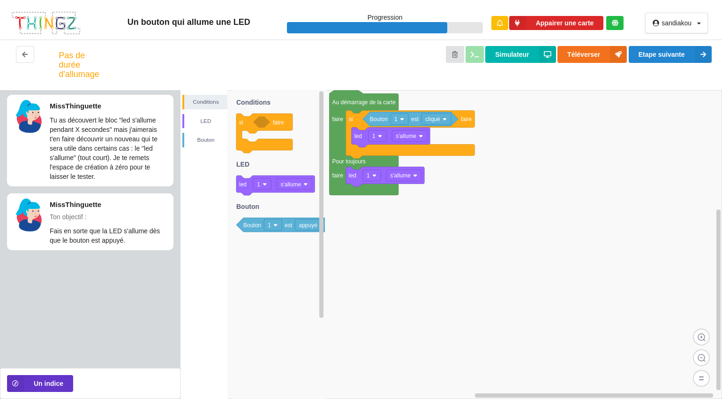
click at [677, 58] on div "Un bouton qui allume une LED Progression Appairer une carte sandiakou Profil Dé…" at bounding box center [361, 199] width 722 height 399
click at [677, 58] on button "Etape suivante" at bounding box center [670, 54] width 83 height 17
click at [677, 58] on div "Un bouton qui allume une LED Progression Appairer une carte sandiakou Profil Dé…" at bounding box center [361, 199] width 722 height 399
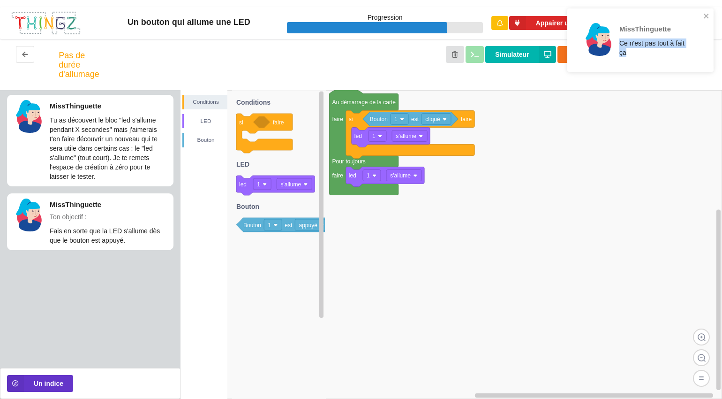
click at [677, 58] on div "MissThinguette Ce n'est pas tout à fait ça" at bounding box center [641, 44] width 150 height 74
click at [677, 58] on div "MissThinguette Ce n'est pas tout à fait ça" at bounding box center [637, 40] width 121 height 45
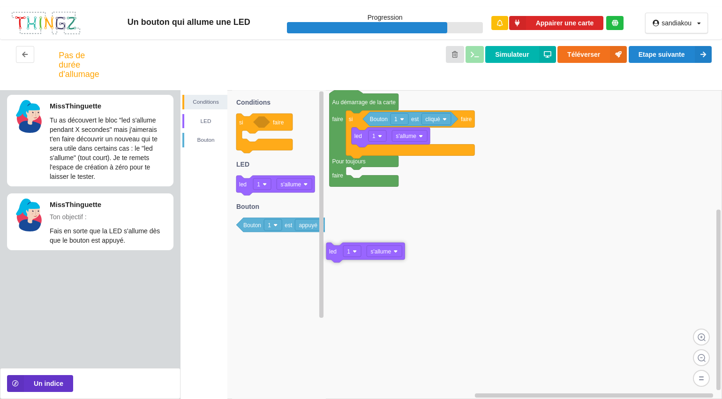
drag, startPoint x: 385, startPoint y: 178, endPoint x: 365, endPoint y: 253, distance: 78.1
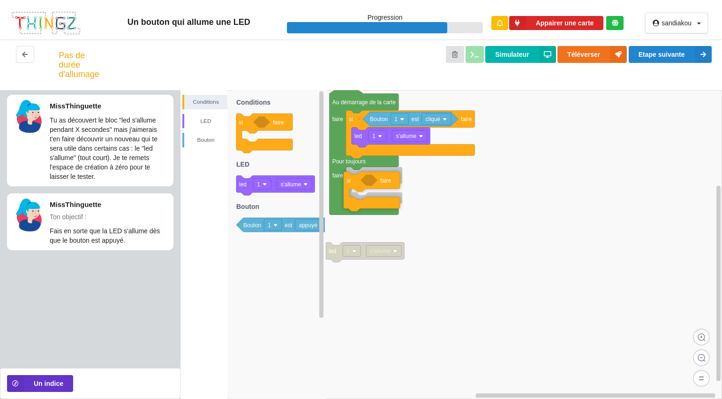
drag, startPoint x: 274, startPoint y: 142, endPoint x: 381, endPoint y: 200, distance: 122.1
click at [381, 200] on div "Conditions LED [PERSON_NAME] Au démarrage de la carte faire Pour toujours faire…" at bounding box center [452, 244] width 542 height 309
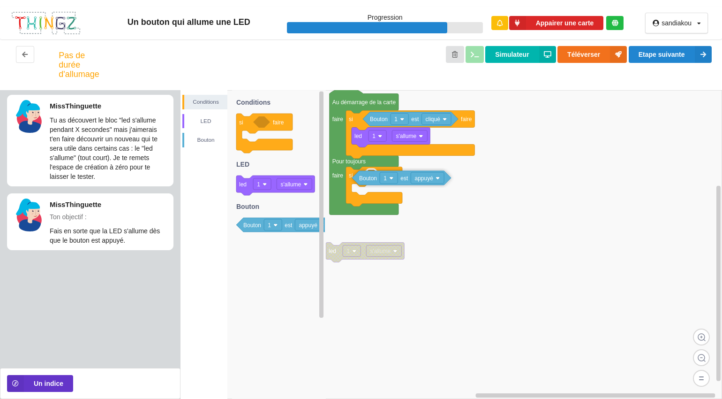
drag, startPoint x: 289, startPoint y: 223, endPoint x: 407, endPoint y: 176, distance: 126.7
click at [407, 176] on div "Conditions LED [PERSON_NAME] led 1 s'allume Au démarrage de la carte faire Pour…" at bounding box center [452, 244] width 542 height 309
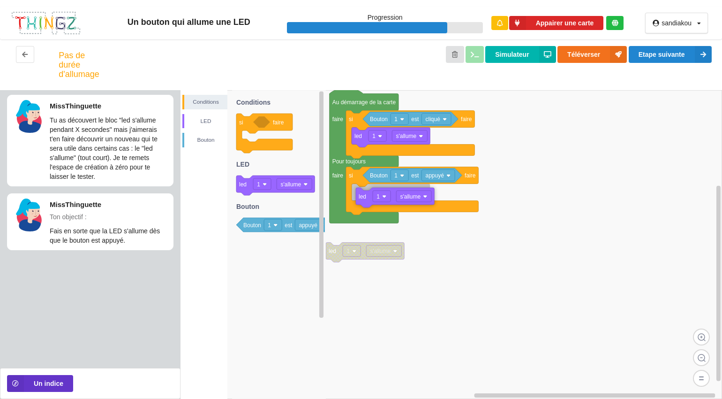
drag, startPoint x: 274, startPoint y: 185, endPoint x: 393, endPoint y: 196, distance: 118.7
click at [393, 196] on div "Conditions LED [PERSON_NAME] led 1 s'allume Au démarrage de la carte faire Pour…" at bounding box center [452, 244] width 542 height 309
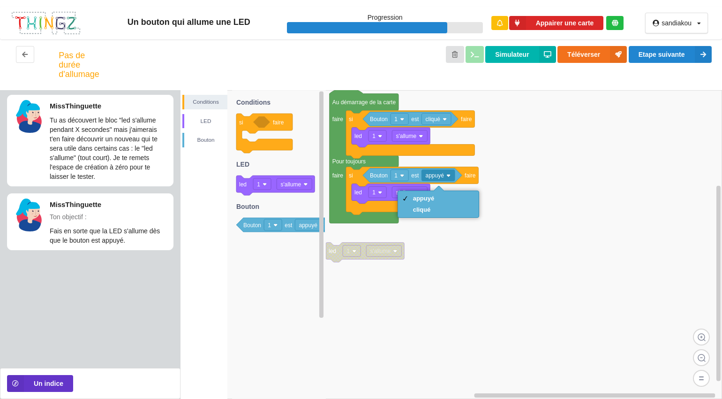
drag, startPoint x: 436, startPoint y: 209, endPoint x: 541, endPoint y: 106, distance: 146.9
click at [541, 106] on body "Un bouton qui allume une LED Progression Appairer une carte sandiakou Profil Dé…" at bounding box center [361, 199] width 722 height 399
click at [446, 210] on div "cliqué" at bounding box center [438, 209] width 77 height 11
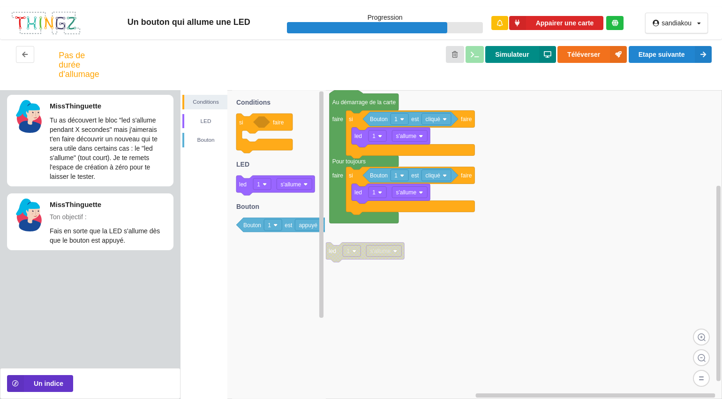
click at [501, 58] on button "Simulateur" at bounding box center [520, 54] width 70 height 17
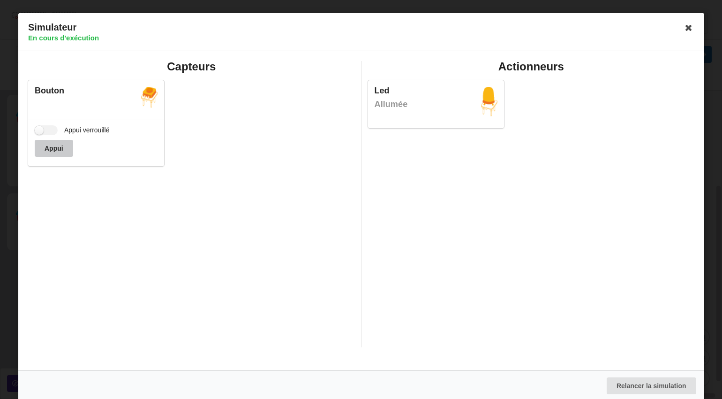
click at [60, 151] on button "Appui" at bounding box center [54, 148] width 38 height 17
click at [683, 27] on icon at bounding box center [688, 27] width 15 height 15
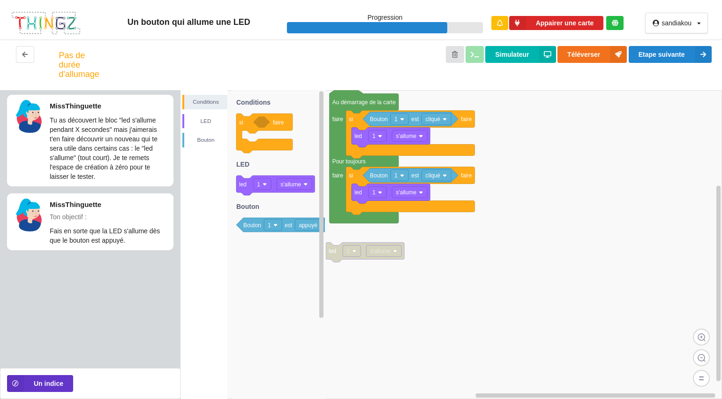
click at [683, 27] on div "sandiakou Profil Déconnexion" at bounding box center [676, 23] width 63 height 21
click at [672, 52] on button "Etape suivante" at bounding box center [670, 54] width 83 height 17
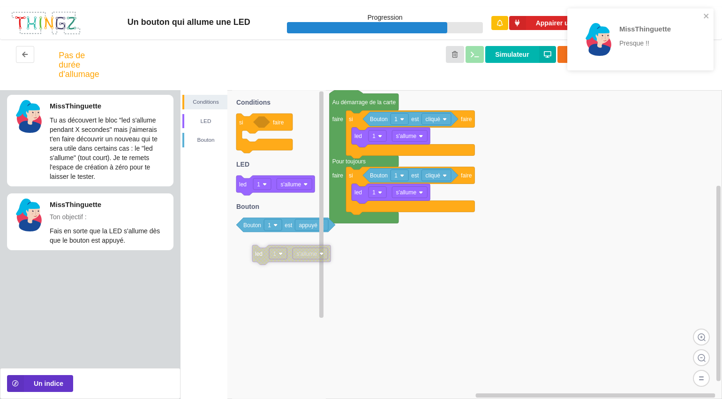
drag, startPoint x: 364, startPoint y: 256, endPoint x: 278, endPoint y: 264, distance: 86.2
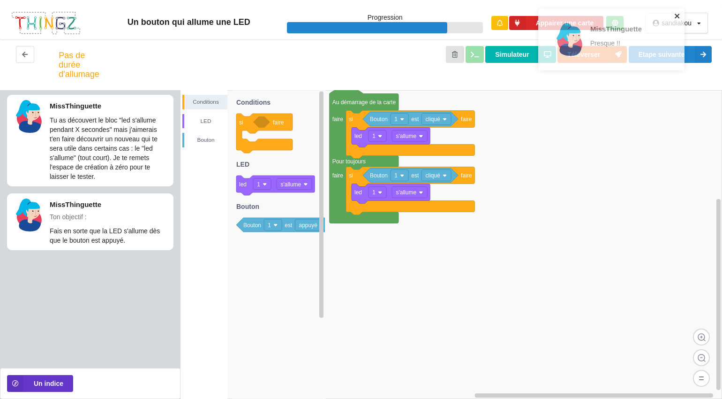
drag, startPoint x: 705, startPoint y: 16, endPoint x: 676, endPoint y: 54, distance: 48.2
click at [676, 54] on div "MissThinguette Presque !!" at bounding box center [611, 39] width 146 height 62
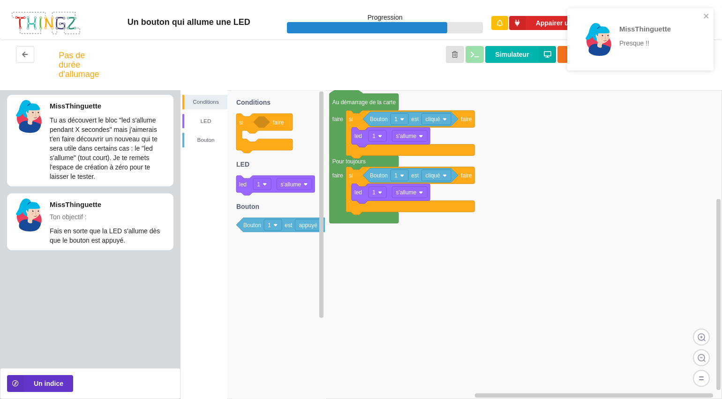
click at [676, 54] on div "MissThinguette Presque !!" at bounding box center [656, 39] width 73 height 33
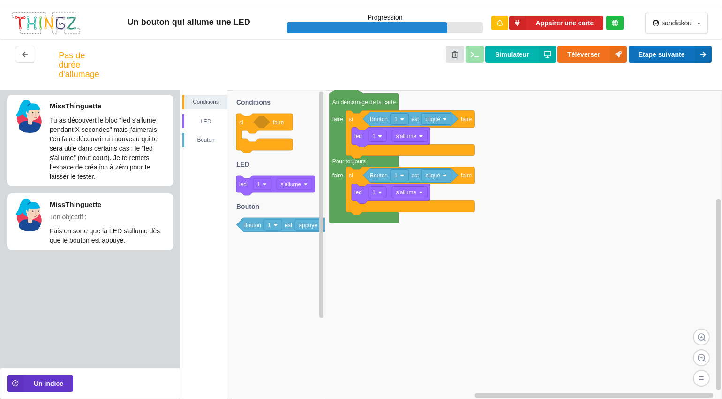
click at [682, 53] on button "Etape suivante" at bounding box center [670, 54] width 83 height 17
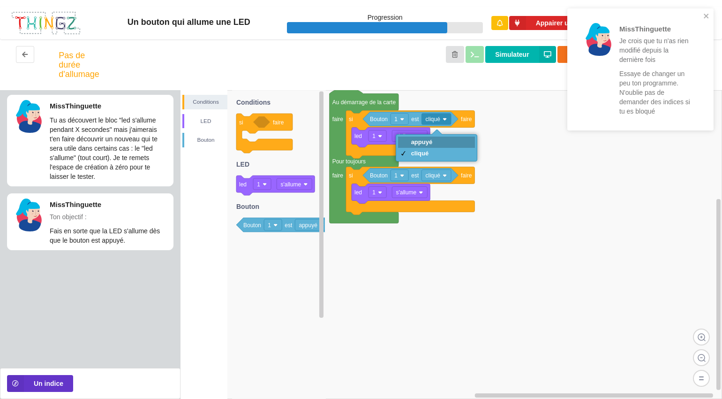
click at [431, 140] on div "appuyé" at bounding box center [422, 141] width 22 height 7
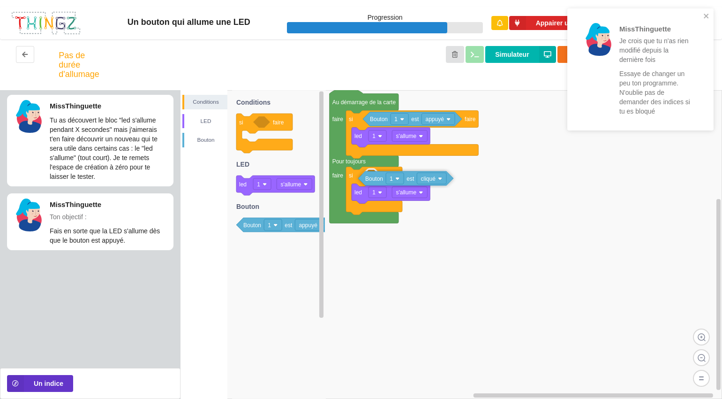
drag, startPoint x: 445, startPoint y: 176, endPoint x: 440, endPoint y: 179, distance: 5.5
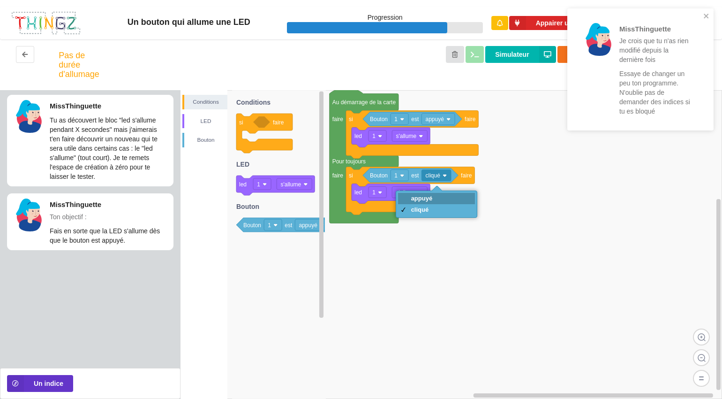
click at [423, 196] on div "appuyé" at bounding box center [422, 198] width 22 height 7
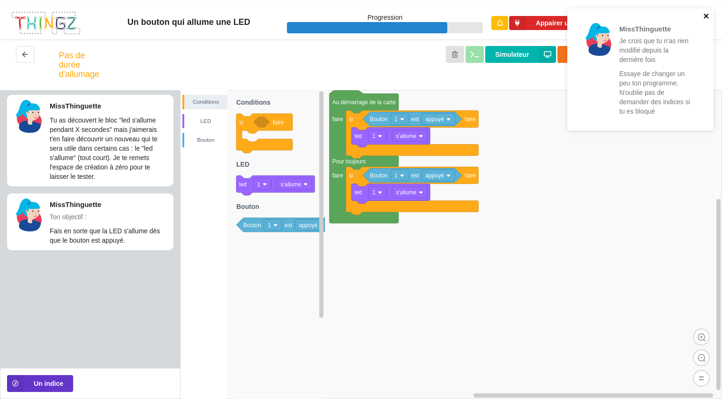
click at [706, 16] on icon "close" at bounding box center [706, 16] width 5 height 5
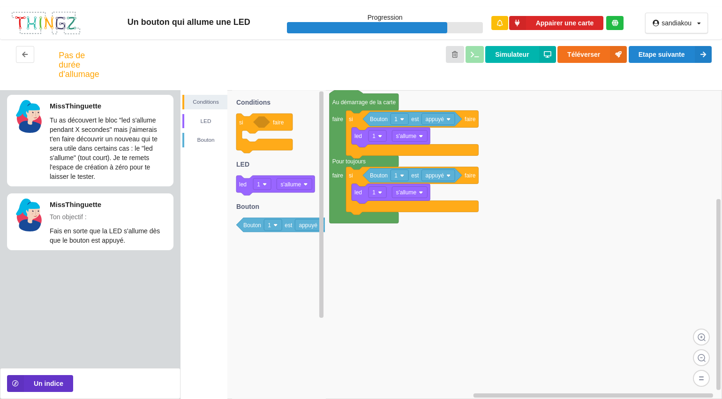
click at [679, 55] on div "Un bouton qui allume une LED Progression Appairer une carte sandiakou Profil Dé…" at bounding box center [361, 199] width 722 height 399
click at [679, 55] on button "Etape suivante" at bounding box center [670, 54] width 83 height 17
click at [679, 55] on div "Un bouton qui allume une LED Progression Appairer une carte sandiakou Profil Dé…" at bounding box center [361, 199] width 722 height 399
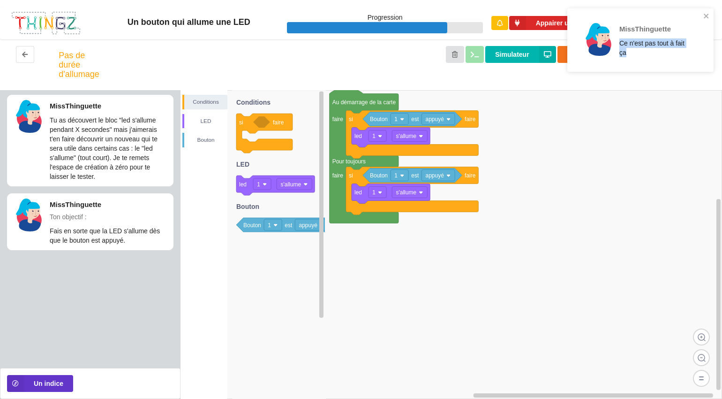
click at [679, 55] on div "MissThinguette Ce n'est pas tout à fait ça" at bounding box center [641, 44] width 150 height 74
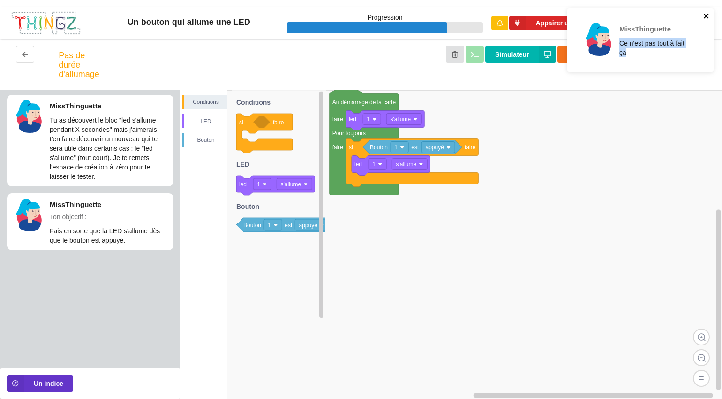
click at [704, 15] on icon "close" at bounding box center [706, 16] width 7 height 8
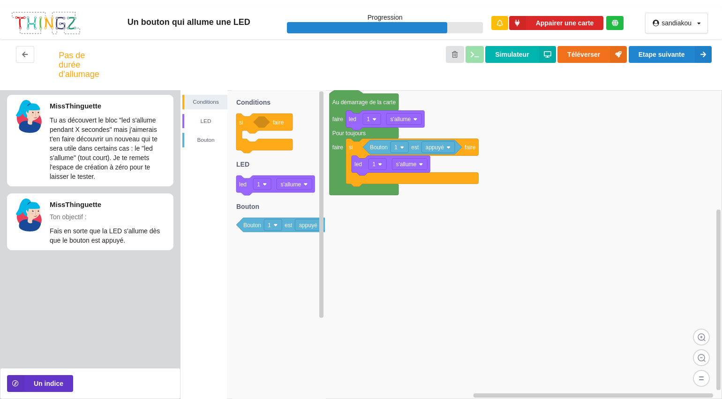
click at [680, 53] on div "MissThinguette Ce n'est pas tout à fait ça" at bounding box center [641, 44] width 150 height 74
click at [673, 56] on button "Etape suivante" at bounding box center [670, 54] width 83 height 17
